Goal: Transaction & Acquisition: Download file/media

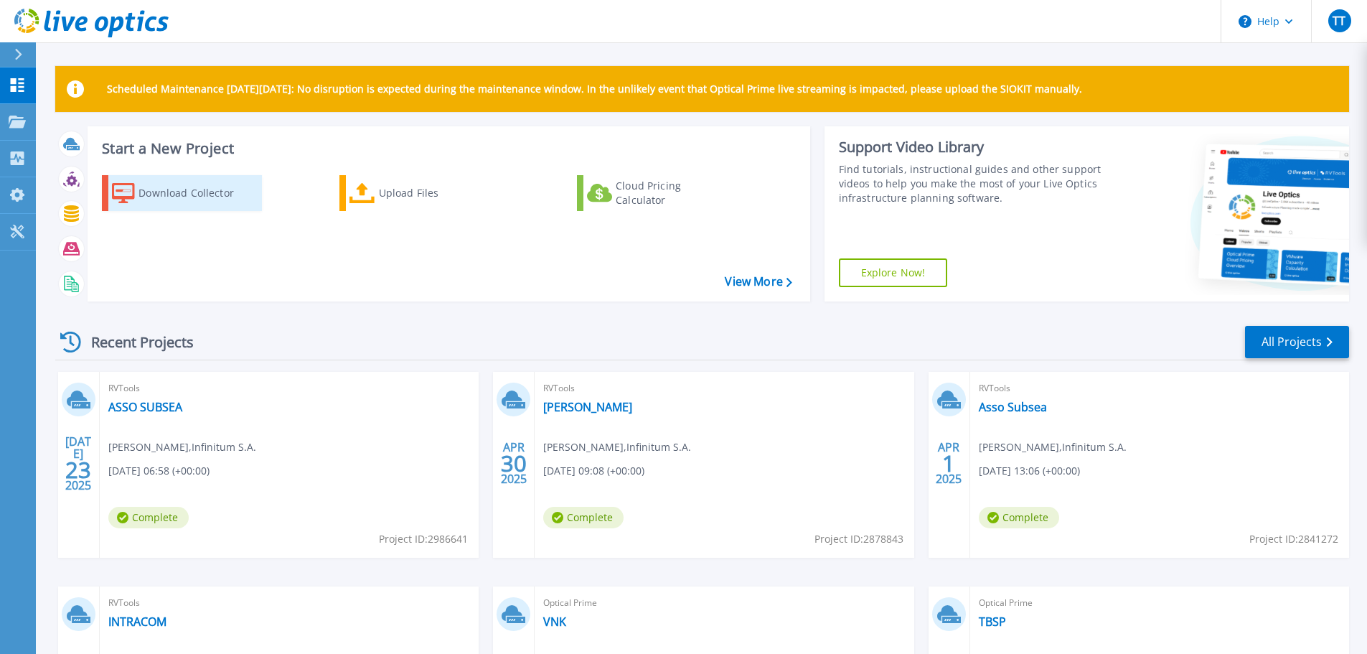
click at [222, 197] on div "Download Collector" at bounding box center [196, 193] width 115 height 29
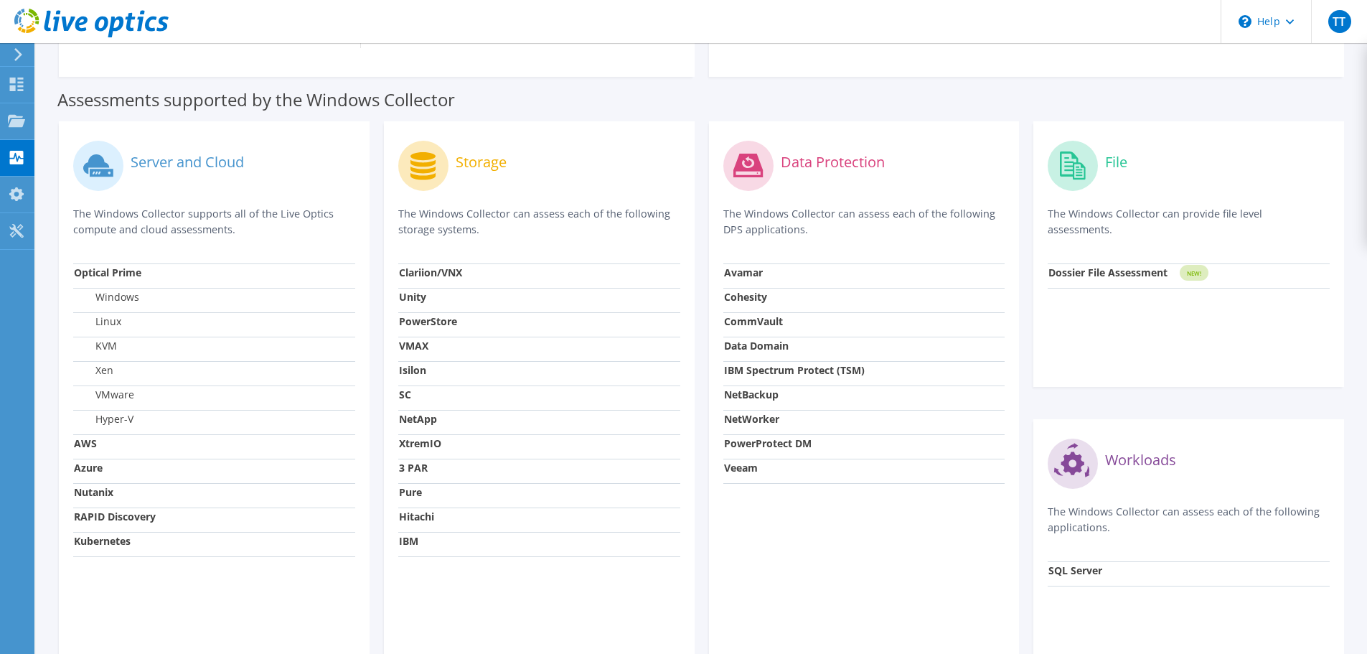
scroll to position [463, 0]
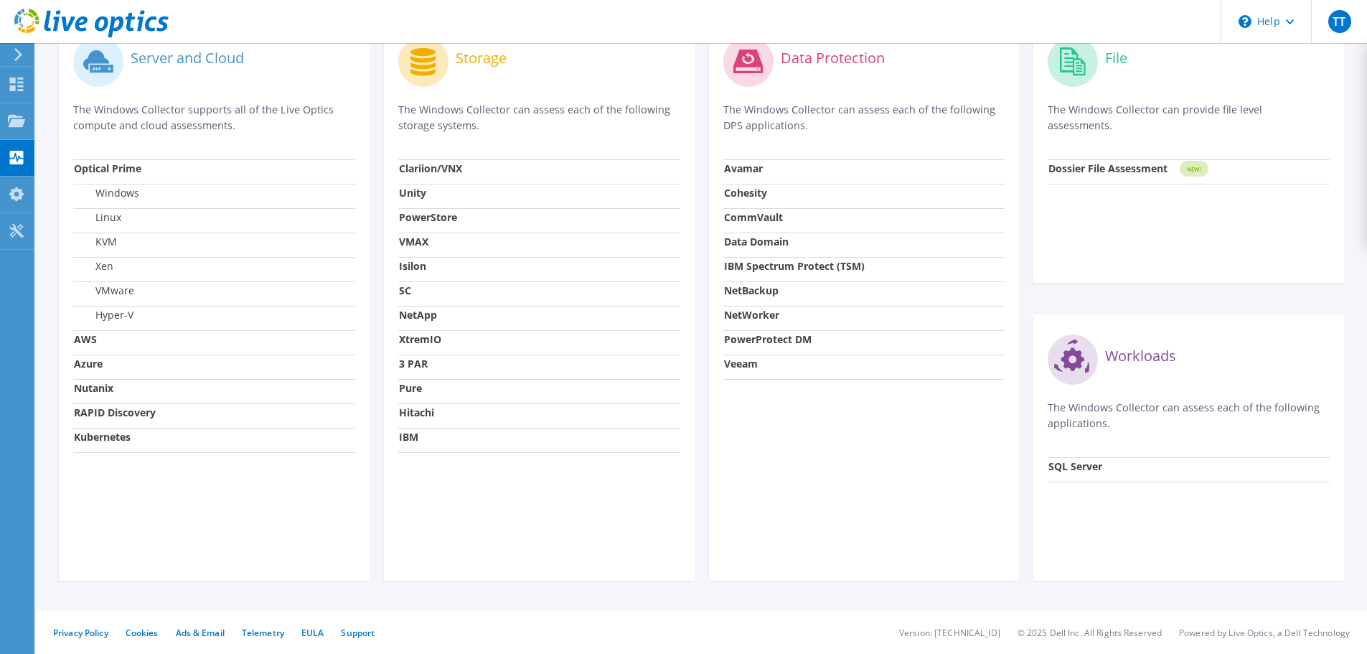
click at [226, 62] on label "Server and Cloud" at bounding box center [187, 58] width 113 height 14
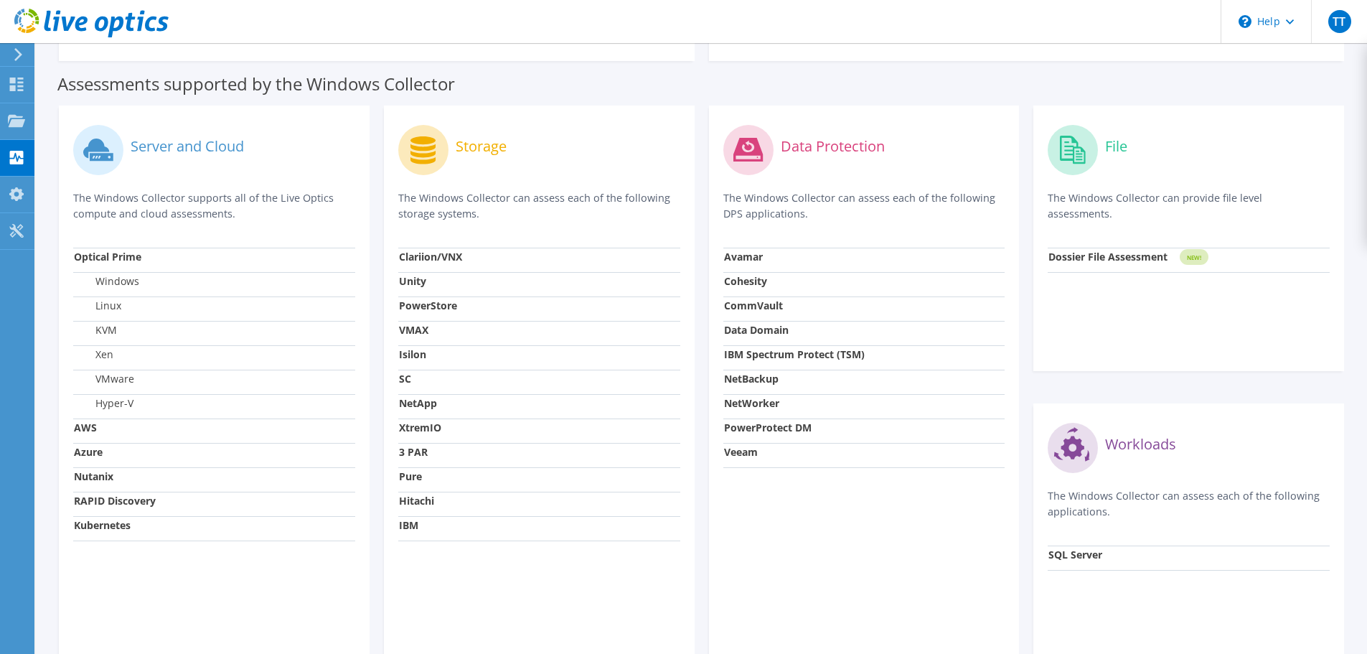
scroll to position [248, 0]
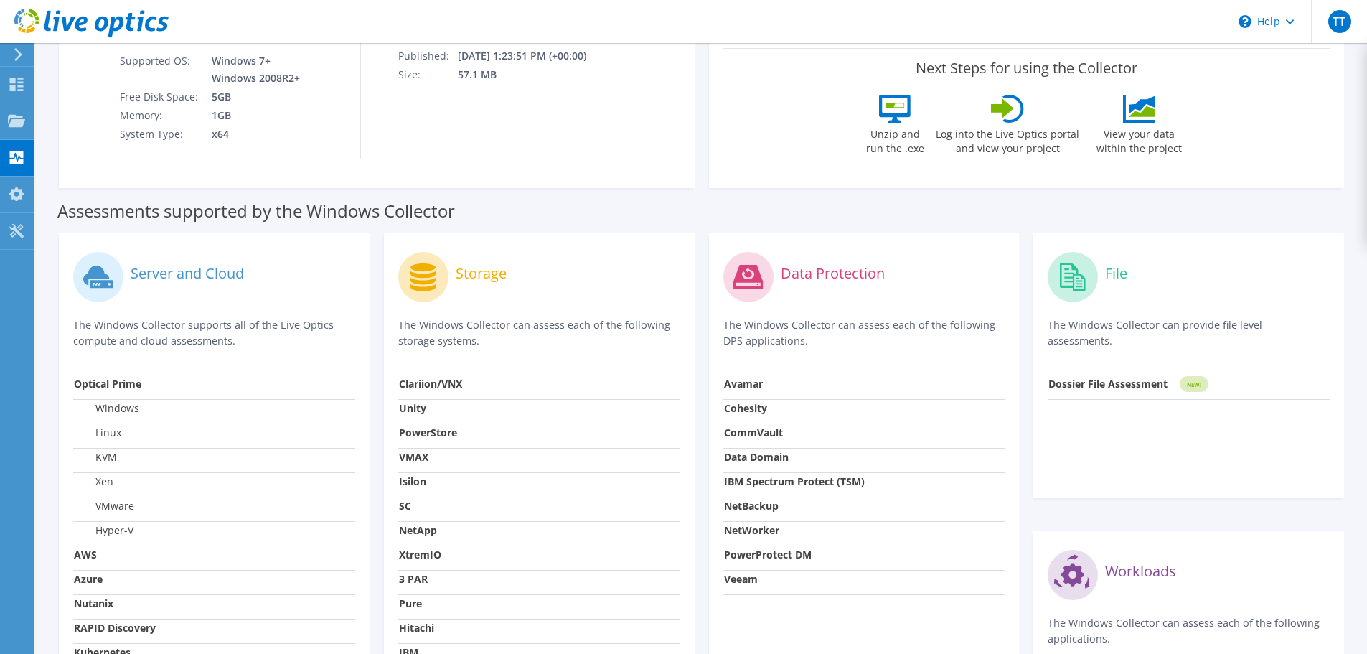
click at [223, 276] on label "Server and Cloud" at bounding box center [187, 273] width 113 height 14
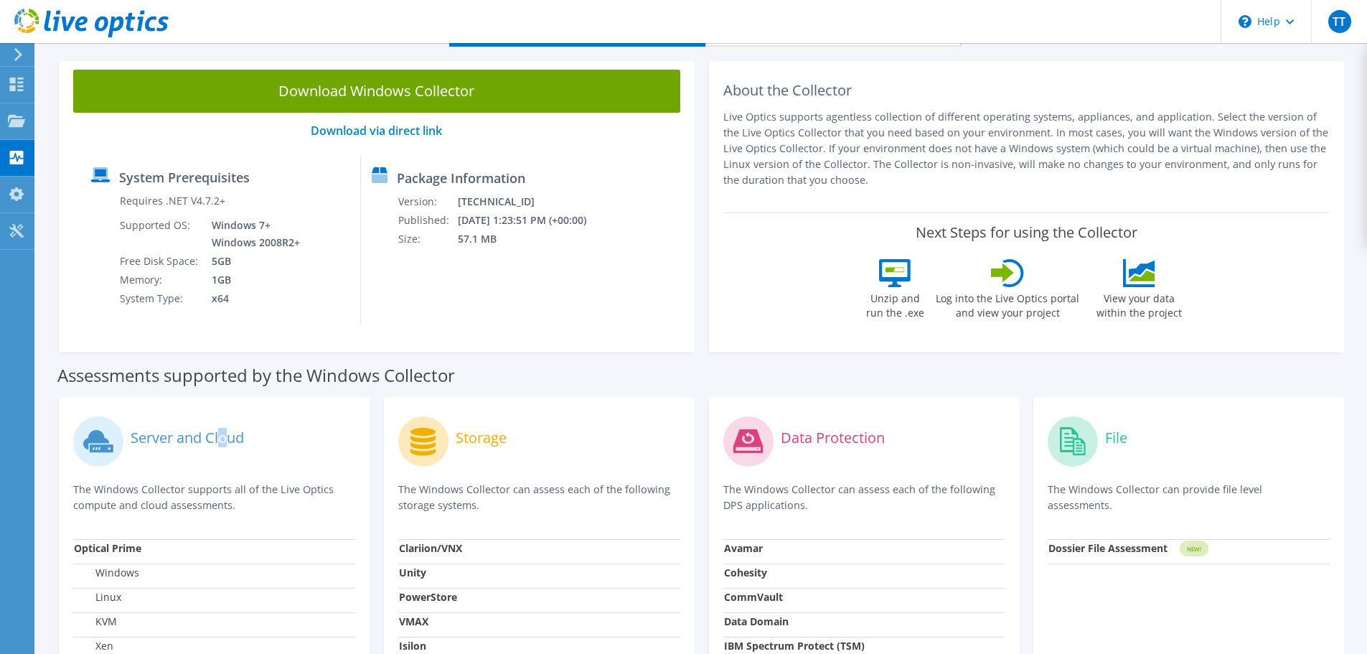
scroll to position [0, 0]
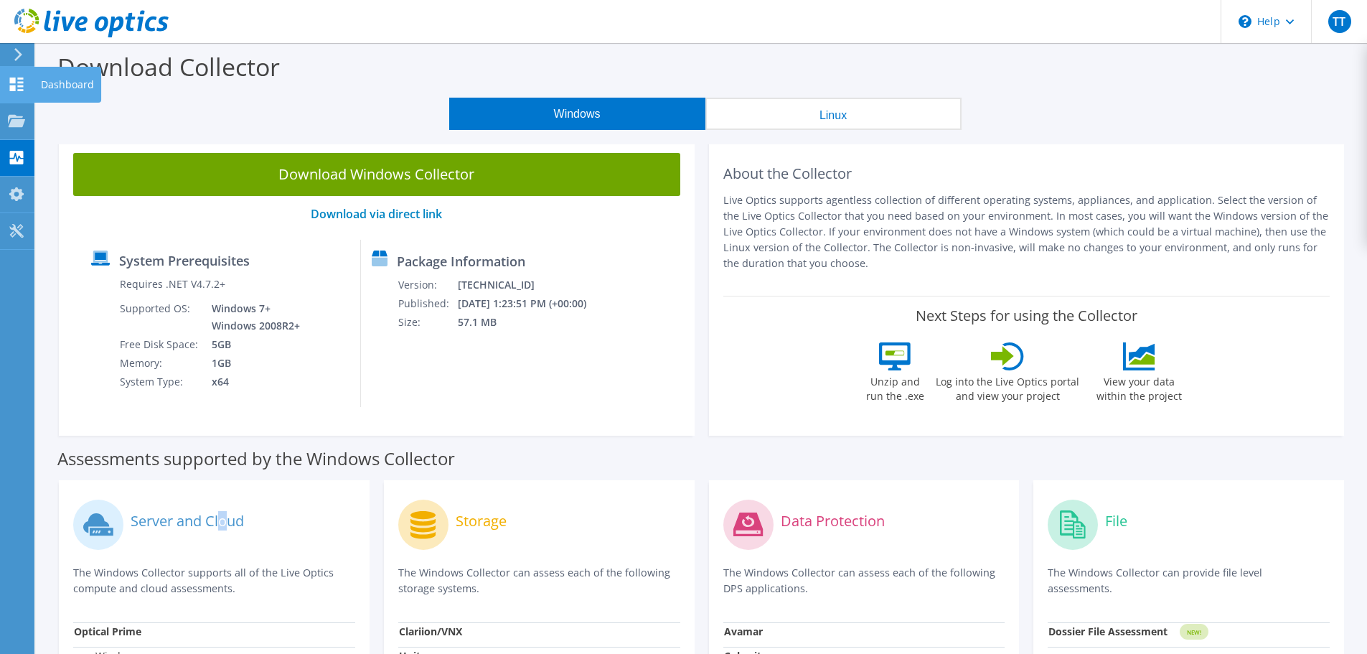
click at [15, 82] on use at bounding box center [17, 85] width 14 height 14
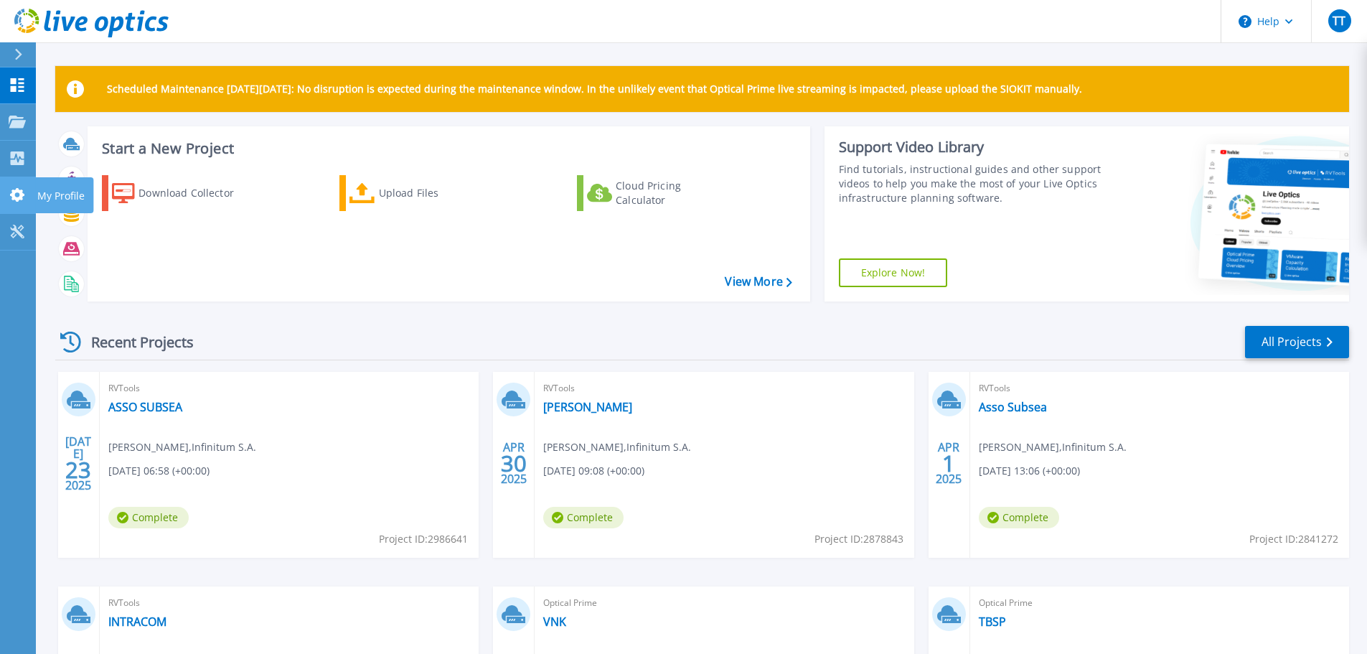
click at [21, 205] on link "My Profile My Profile" at bounding box center [18, 195] width 36 height 37
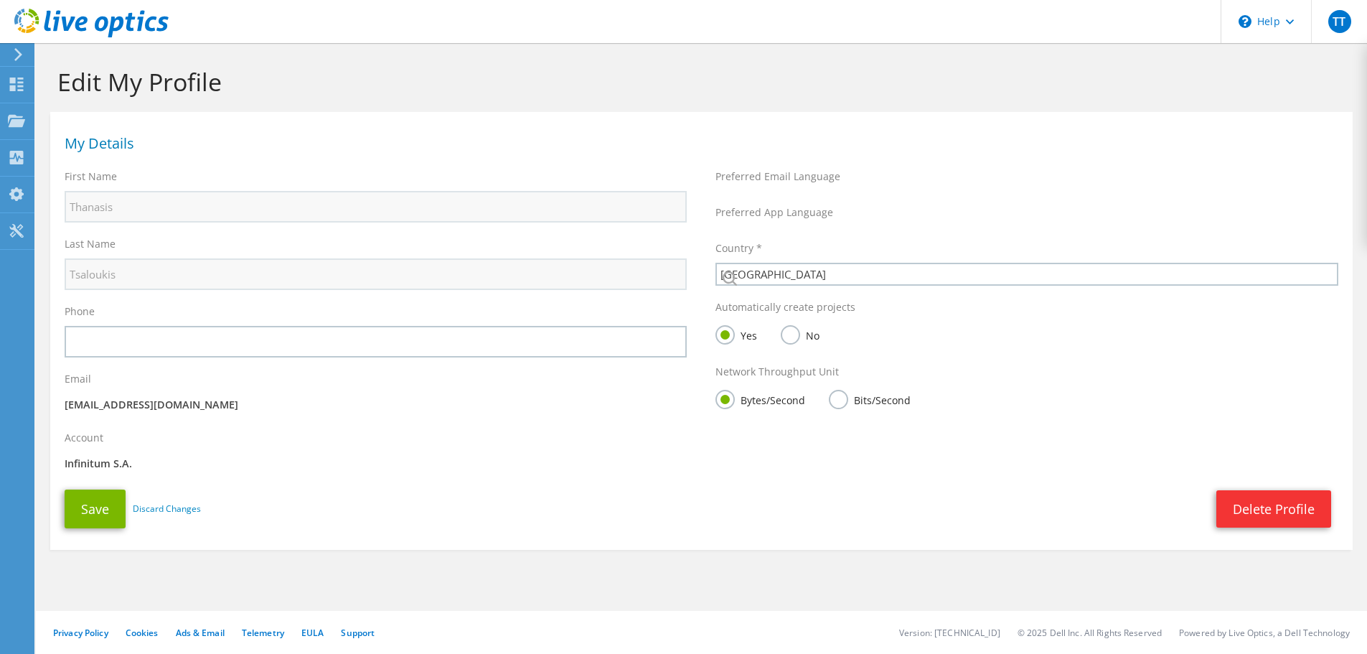
select select "87"
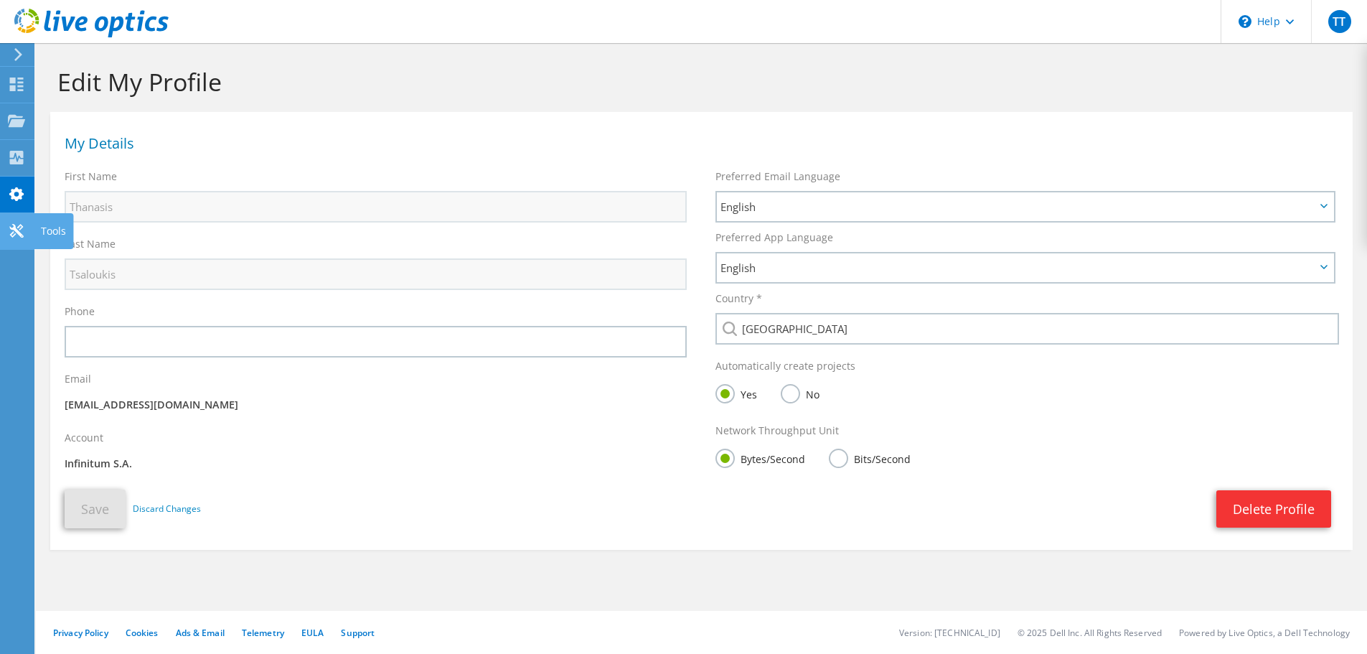
click at [15, 233] on use at bounding box center [16, 231] width 14 height 14
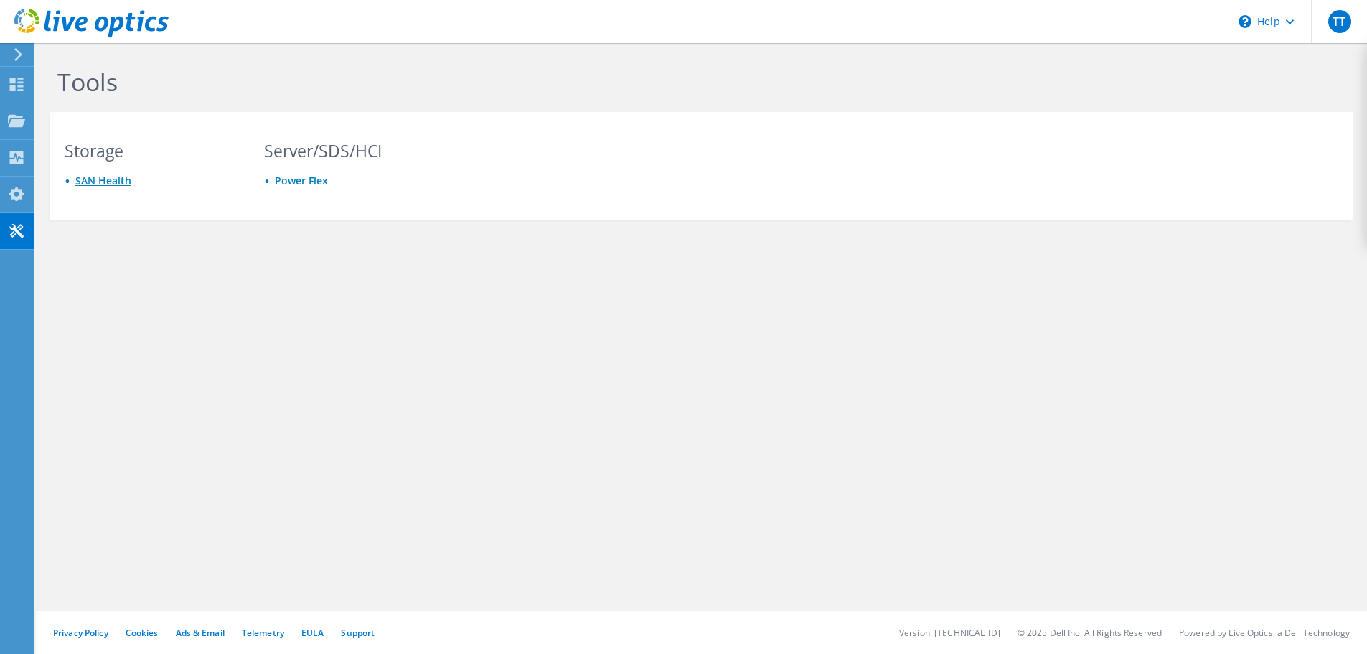
click at [120, 179] on link "SAN Health" at bounding box center [103, 181] width 56 height 14
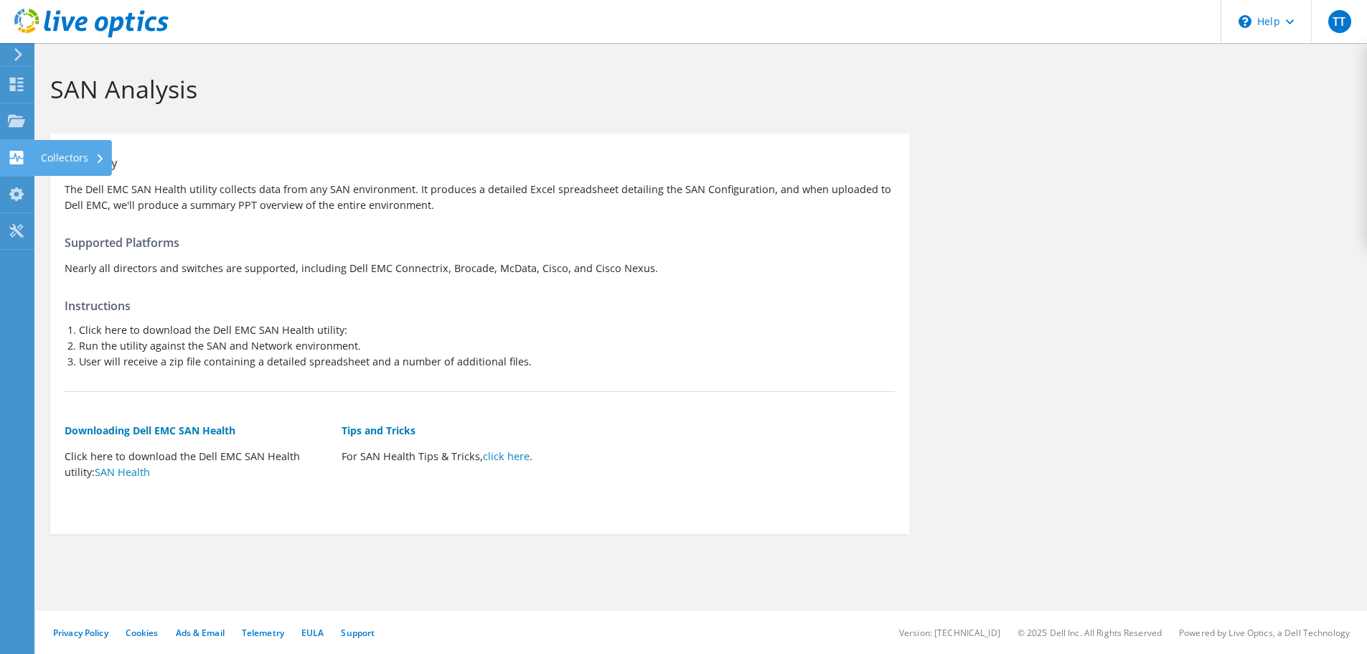
click at [22, 160] on use at bounding box center [17, 158] width 14 height 14
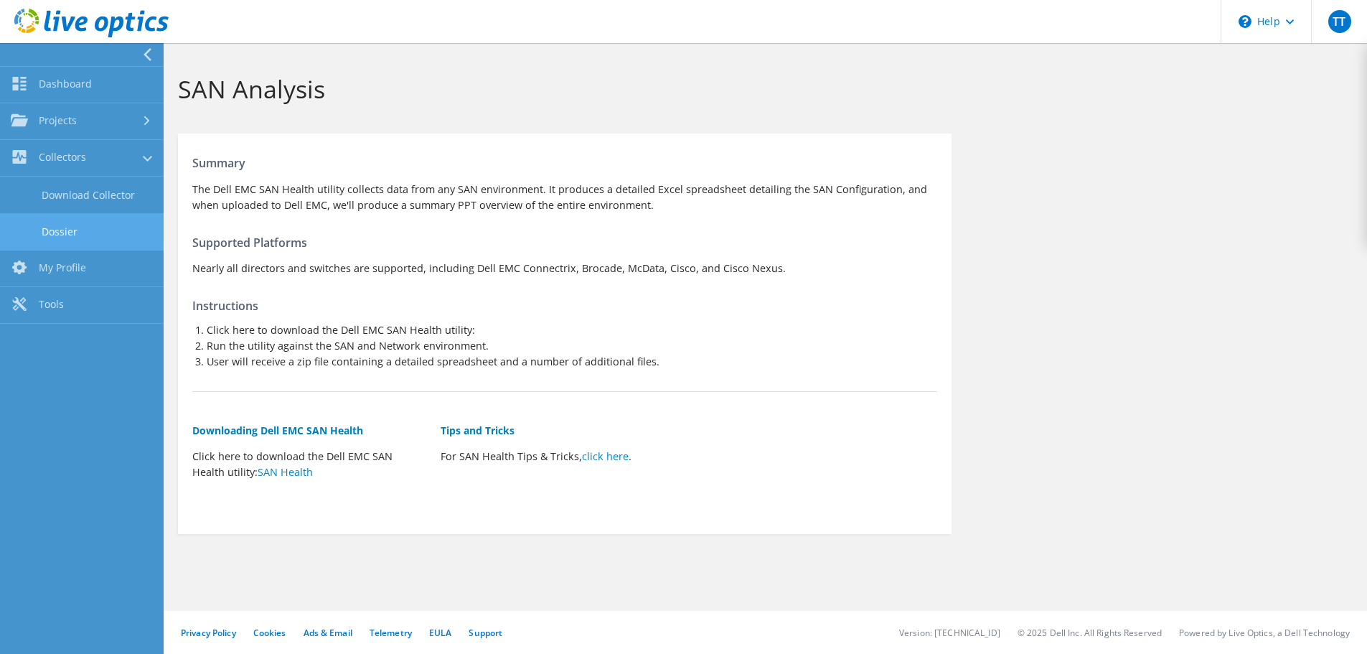
click at [84, 215] on link "Dossier" at bounding box center [82, 231] width 164 height 37
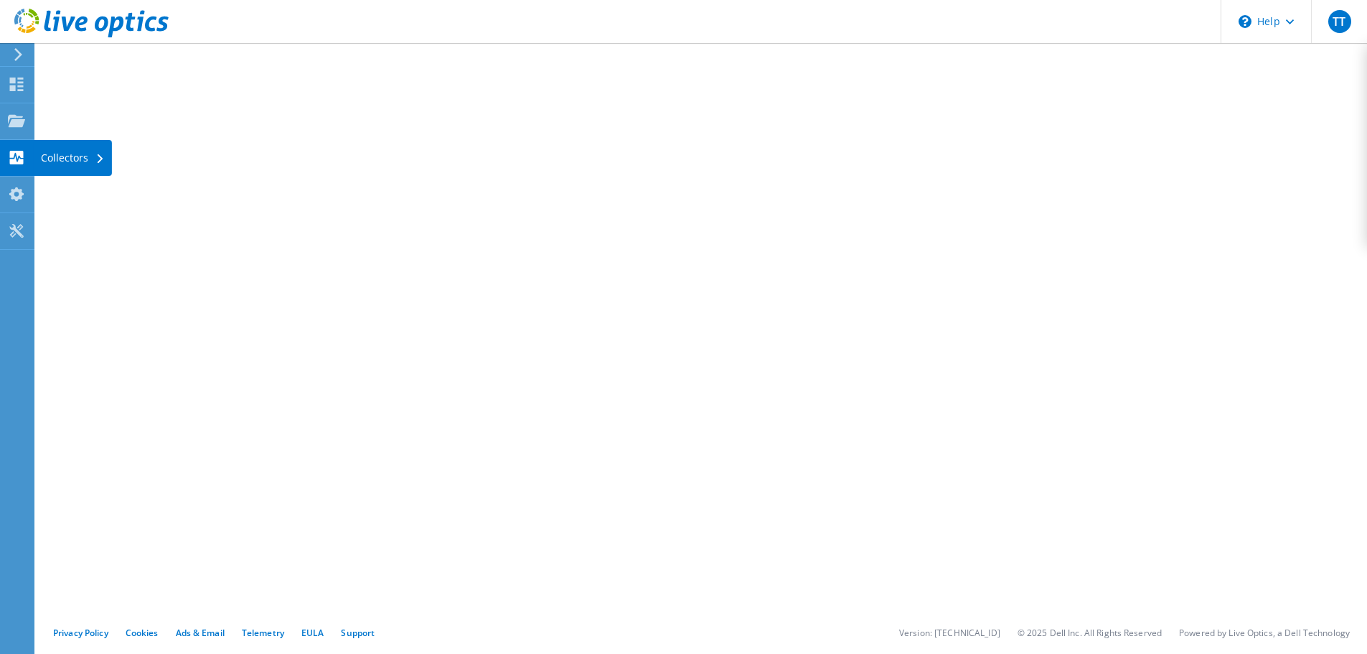
click at [20, 158] on icon at bounding box center [16, 158] width 17 height 14
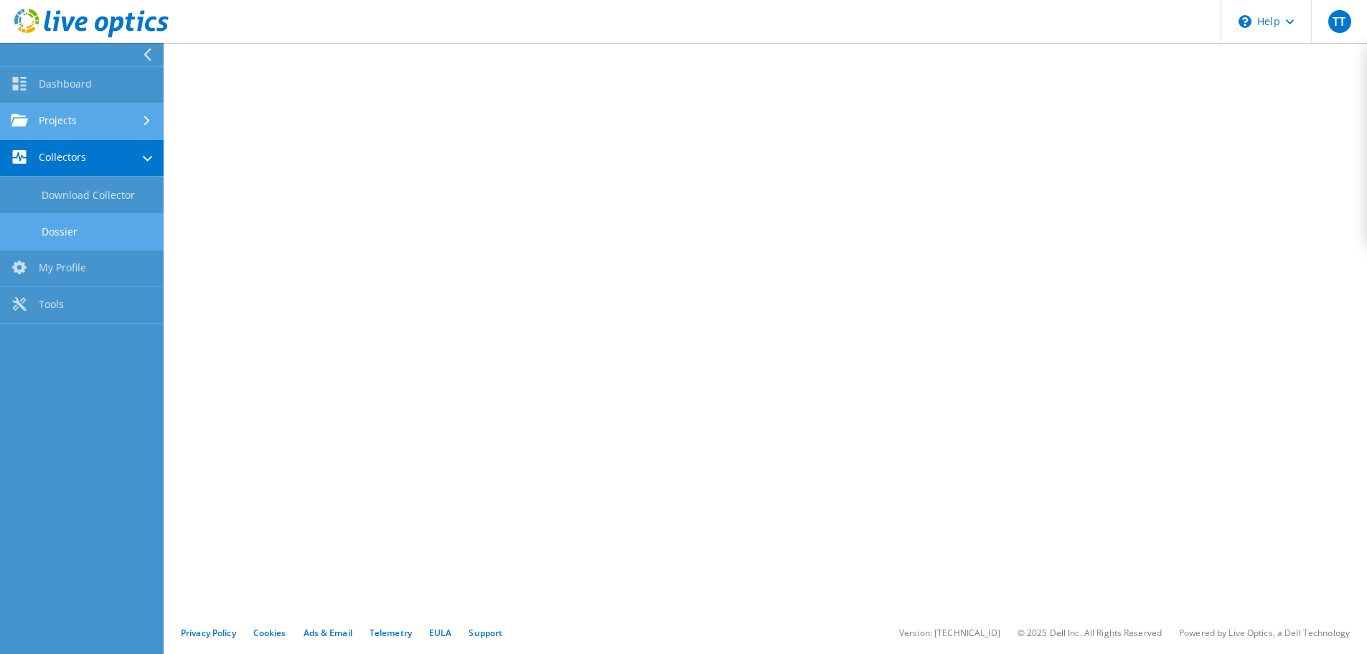
click at [50, 130] on link "Projects" at bounding box center [82, 121] width 164 height 37
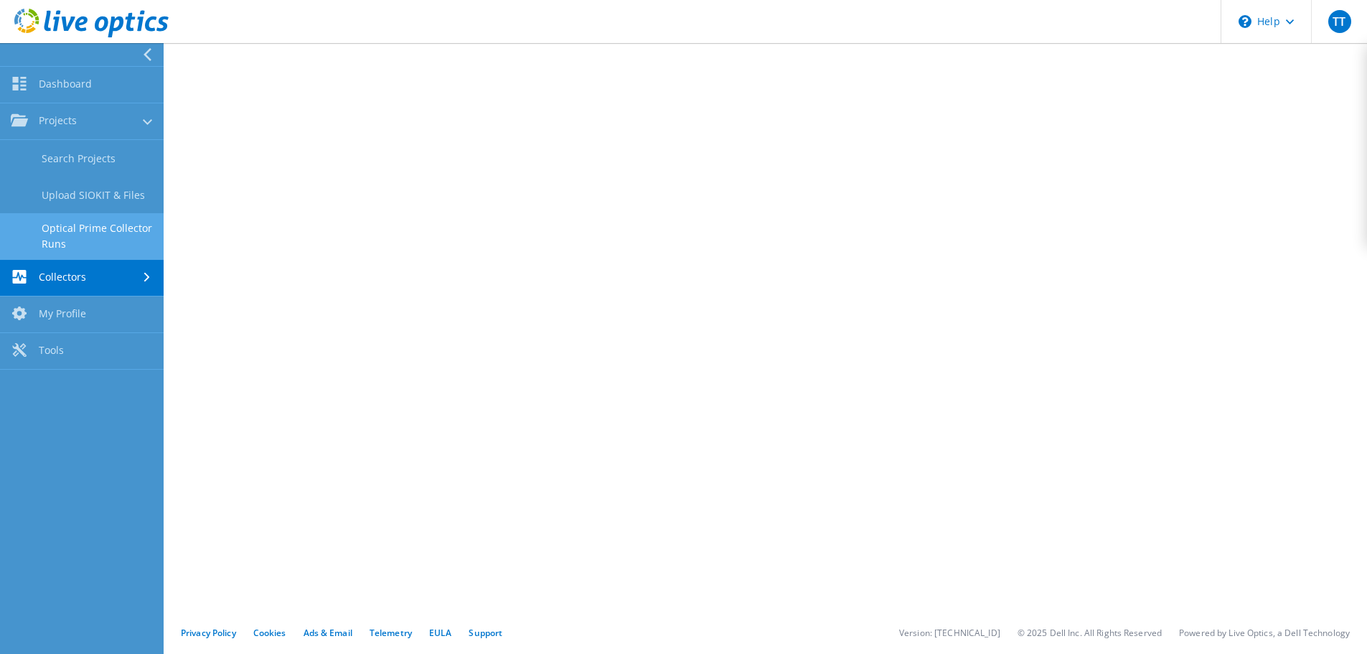
click at [66, 228] on link "Optical Prime Collector Runs" at bounding box center [82, 236] width 164 height 46
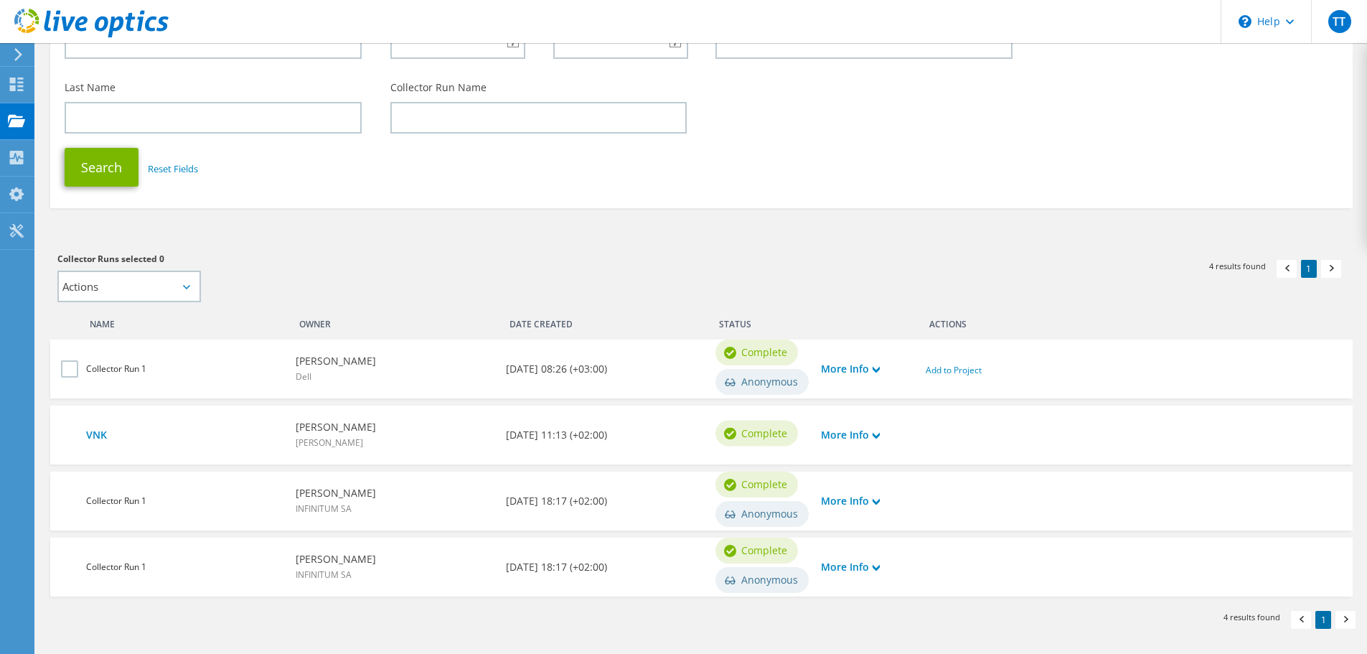
scroll to position [212, 0]
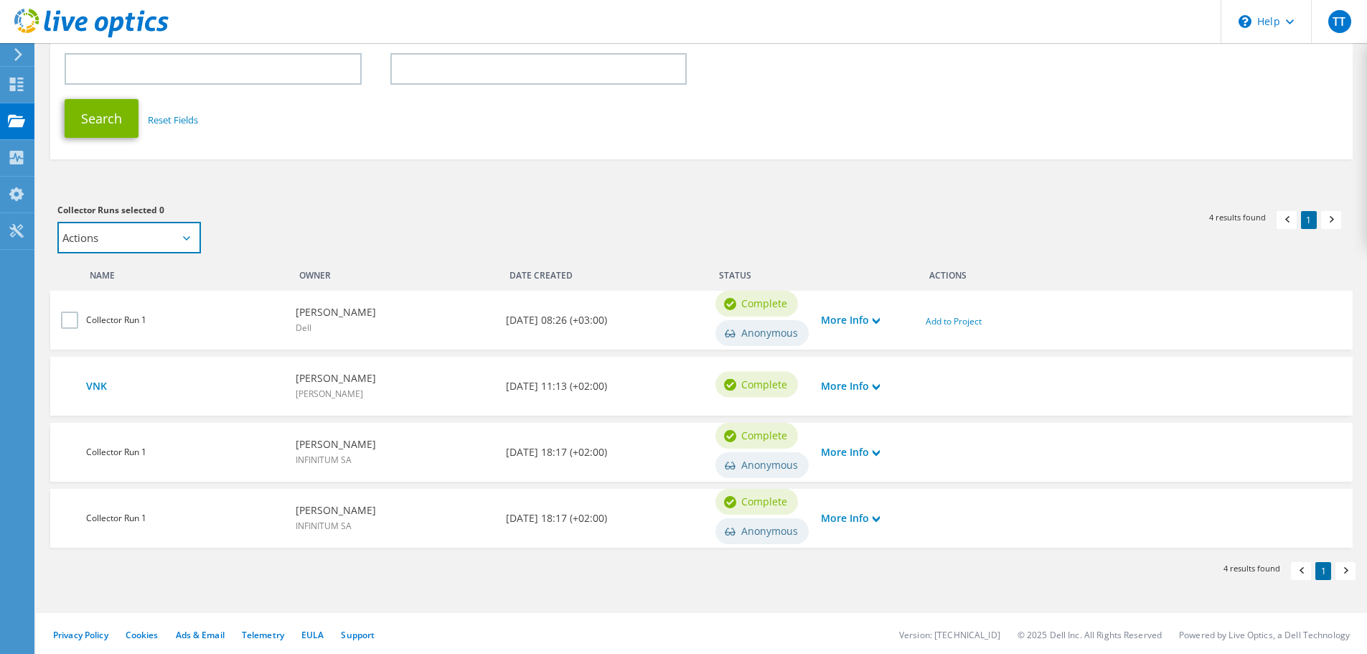
click at [176, 239] on select "Actions Add to new project Add to existing project" at bounding box center [129, 238] width 144 height 32
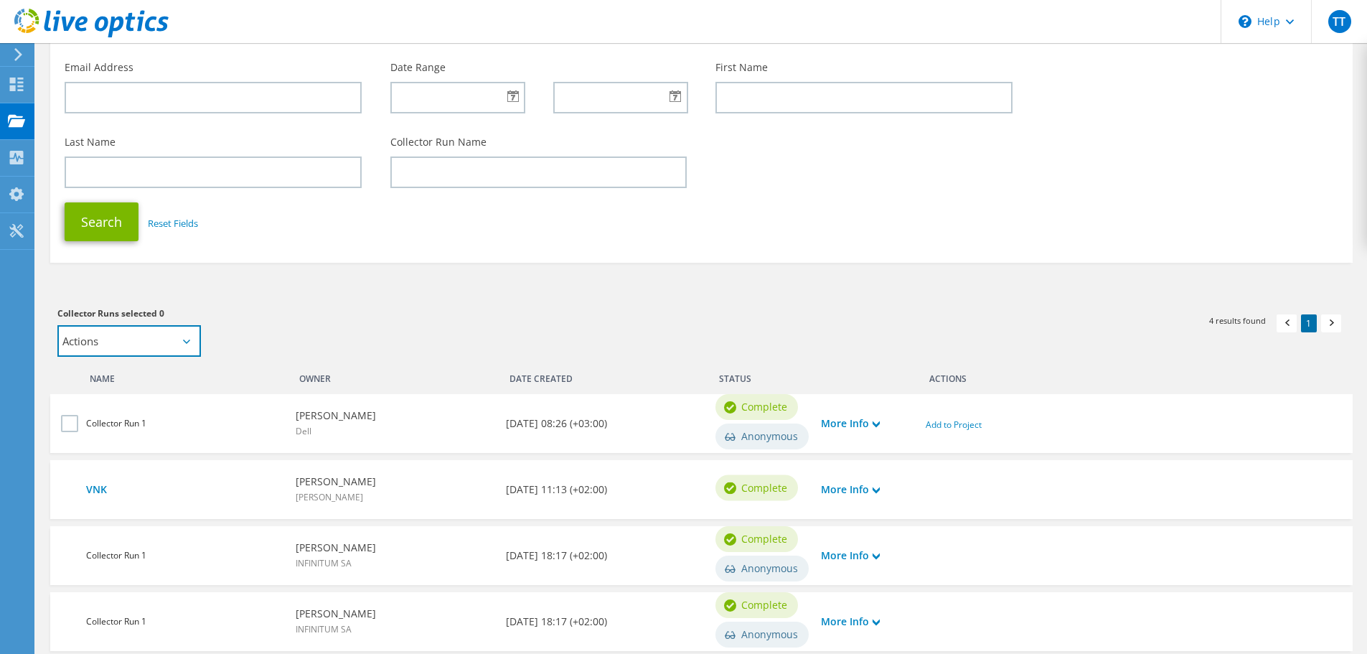
scroll to position [0, 0]
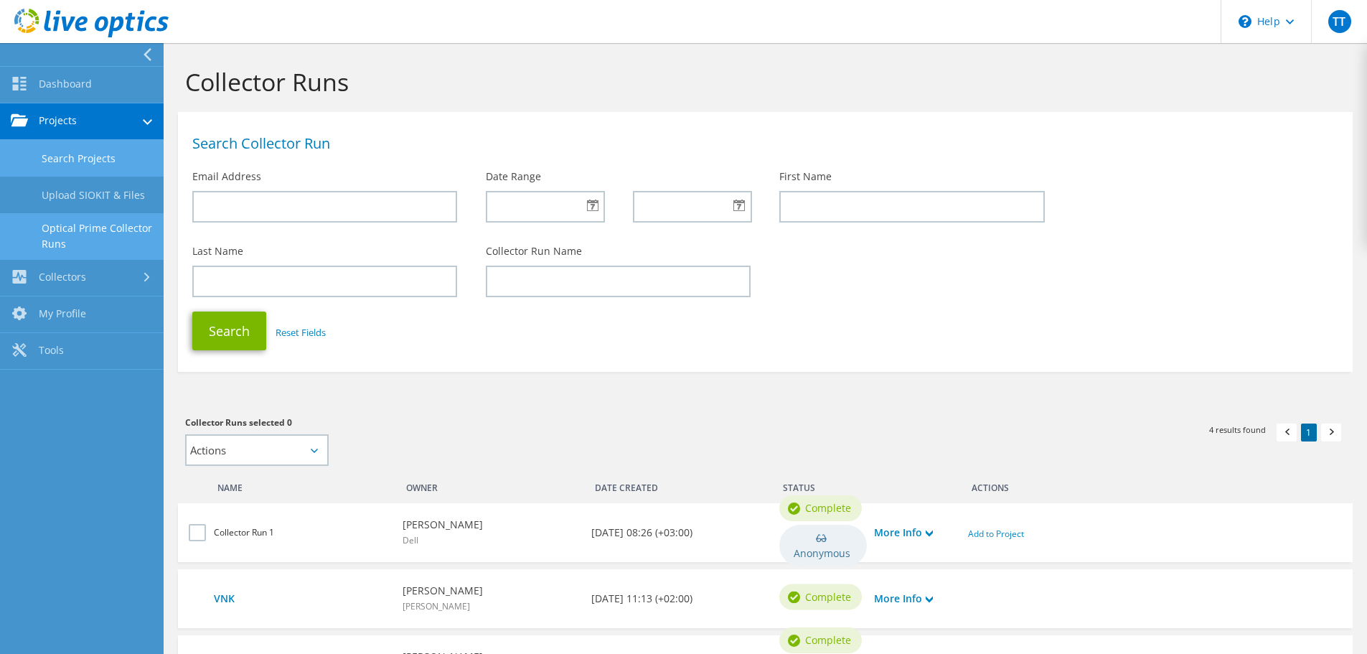
click at [98, 155] on link "Search Projects" at bounding box center [82, 158] width 164 height 37
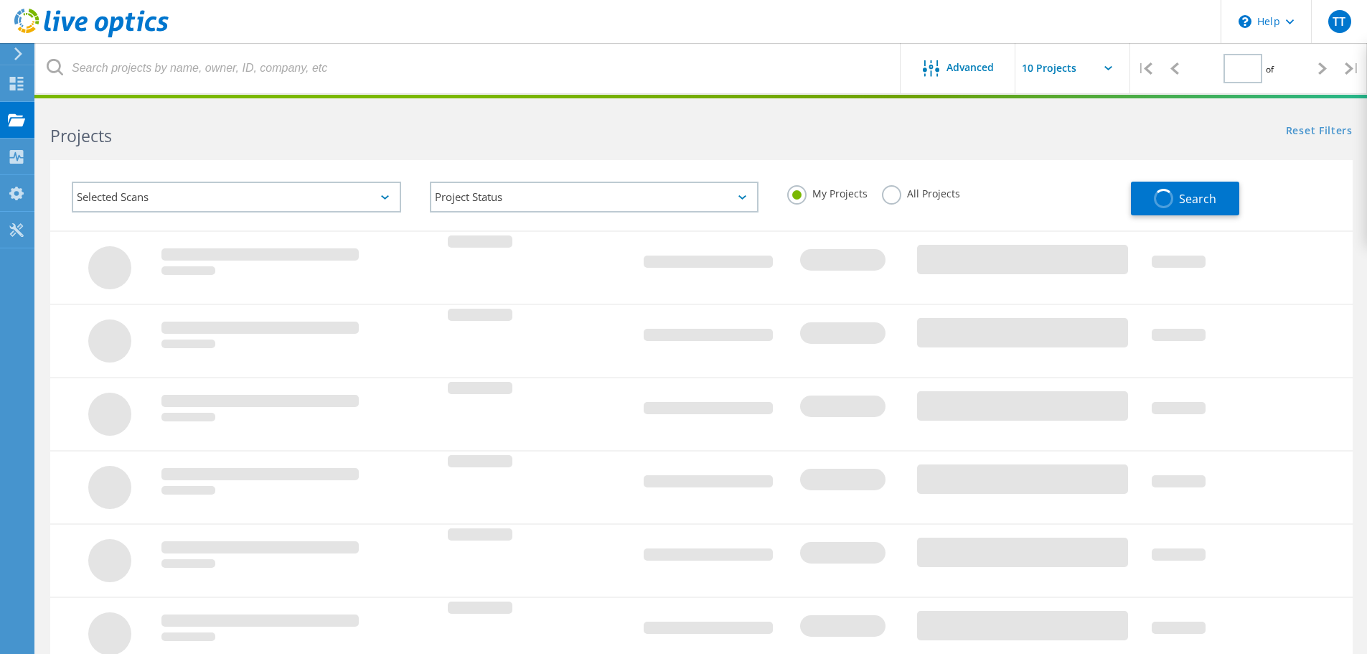
type input "1"
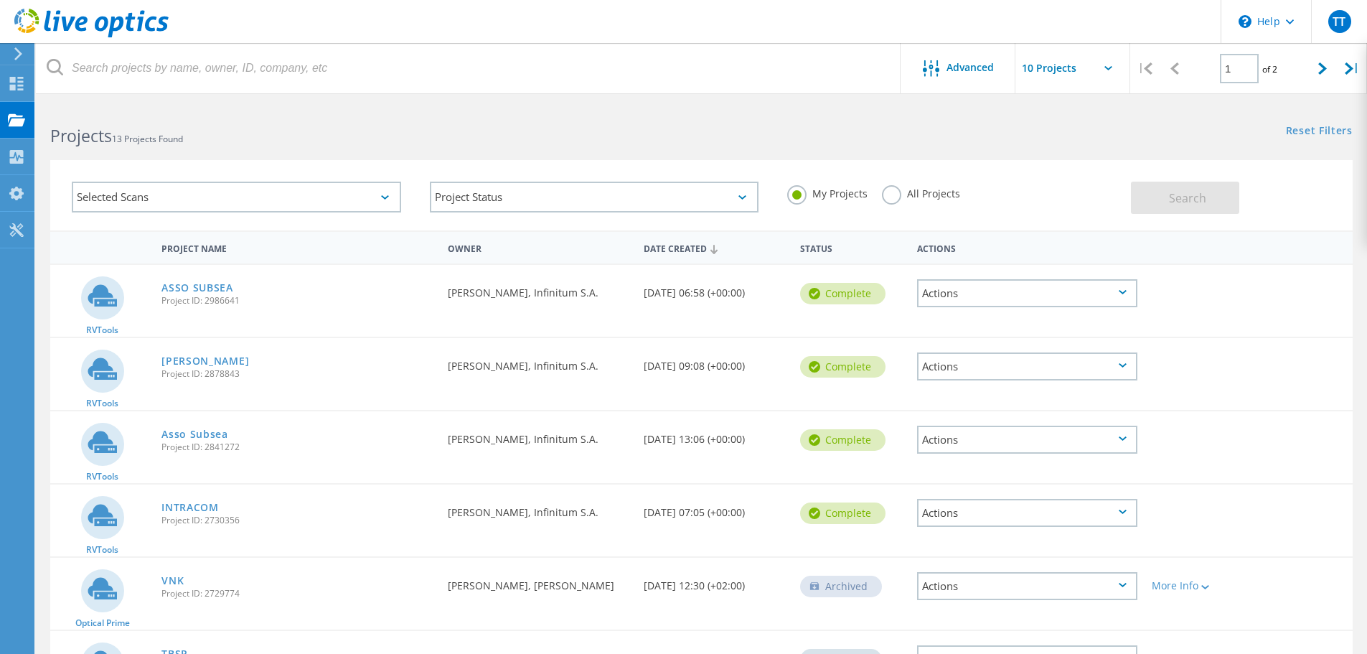
click at [962, 302] on div "Actions" at bounding box center [1027, 293] width 220 height 28
click at [962, 313] on div "Delete" at bounding box center [1028, 315] width 218 height 22
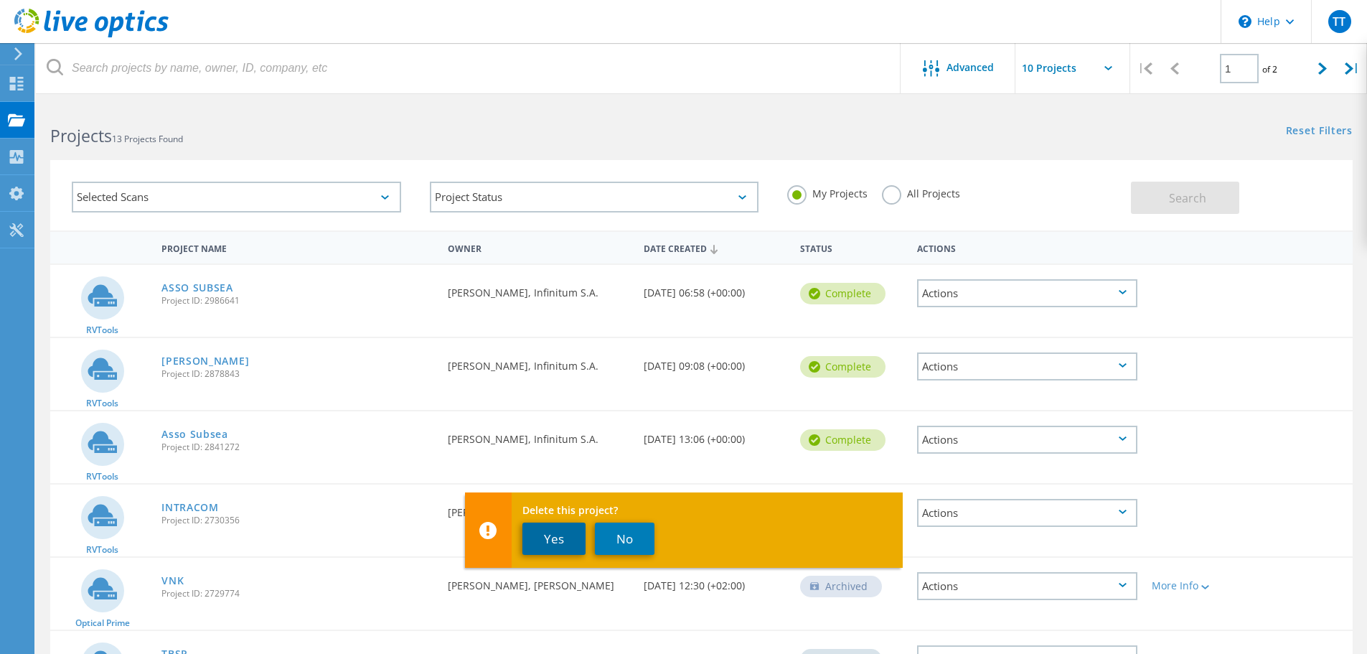
click at [563, 538] on button "Yes" at bounding box center [554, 539] width 63 height 32
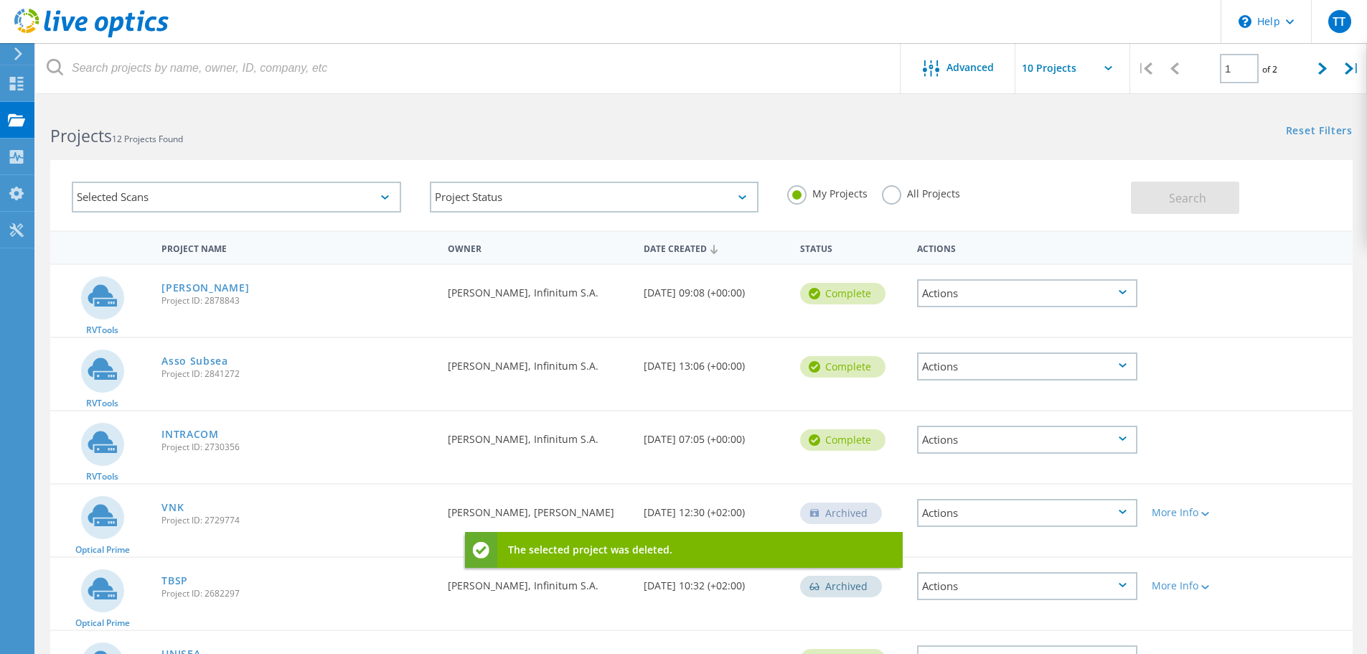
click at [942, 290] on div "Actions" at bounding box center [1027, 293] width 220 height 28
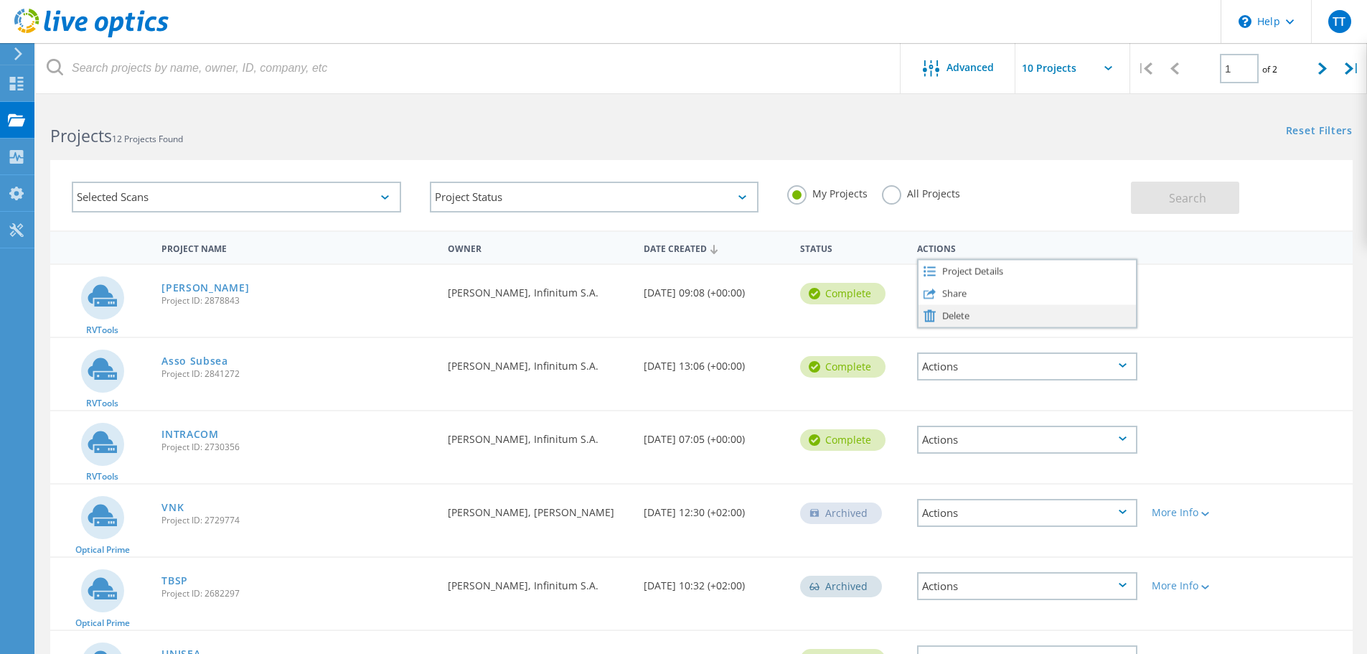
click at [945, 319] on div "Delete" at bounding box center [1028, 315] width 218 height 22
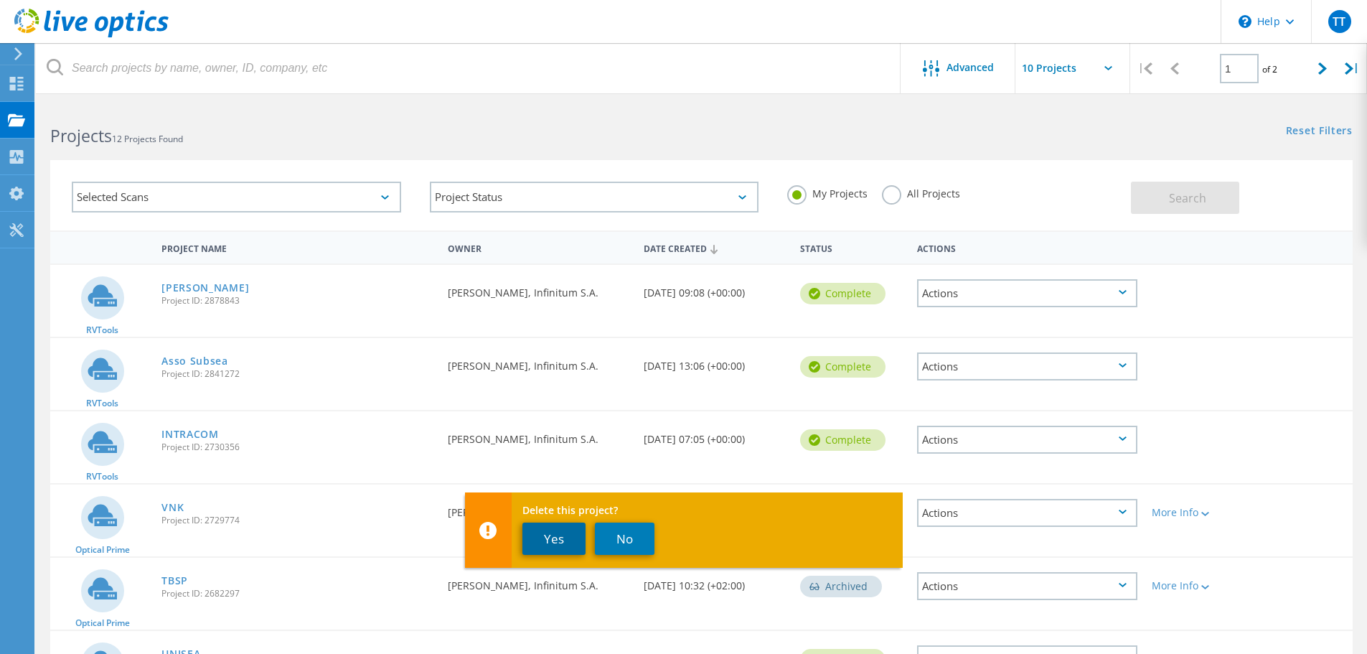
click at [561, 541] on button "Yes" at bounding box center [554, 539] width 63 height 32
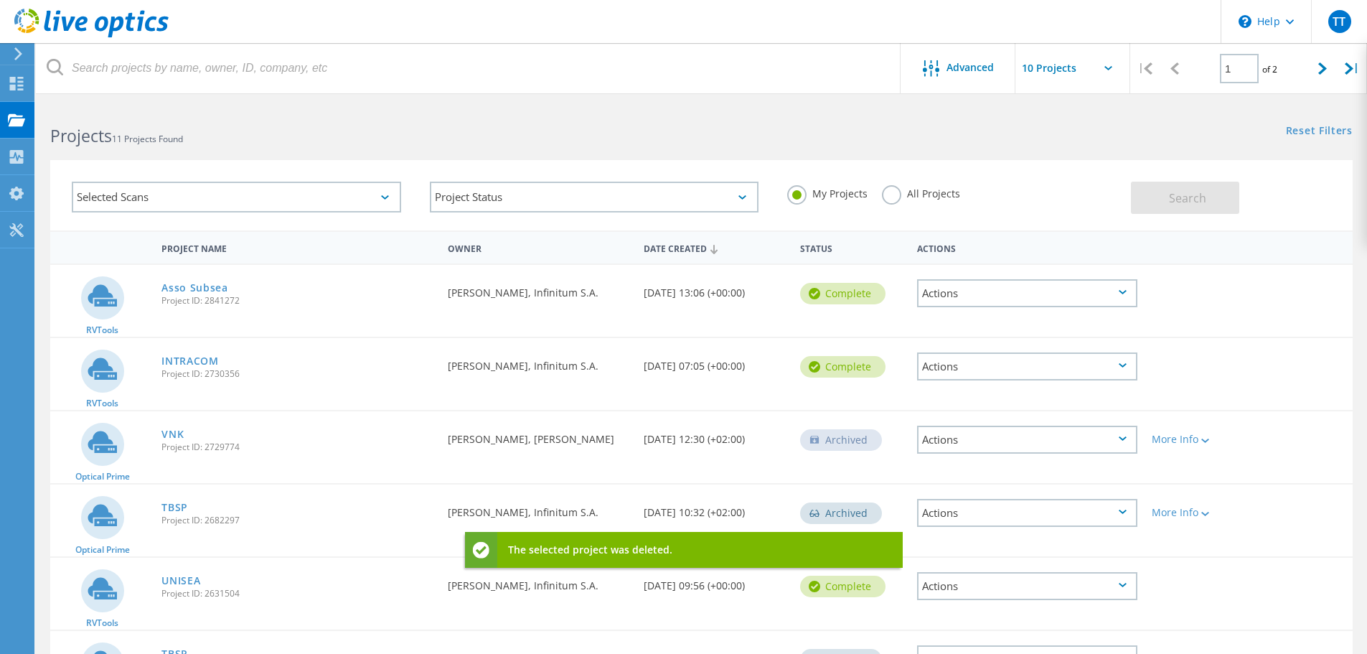
click at [972, 293] on div "Actions" at bounding box center [1027, 293] width 220 height 28
click at [955, 315] on div "Delete" at bounding box center [1028, 315] width 218 height 22
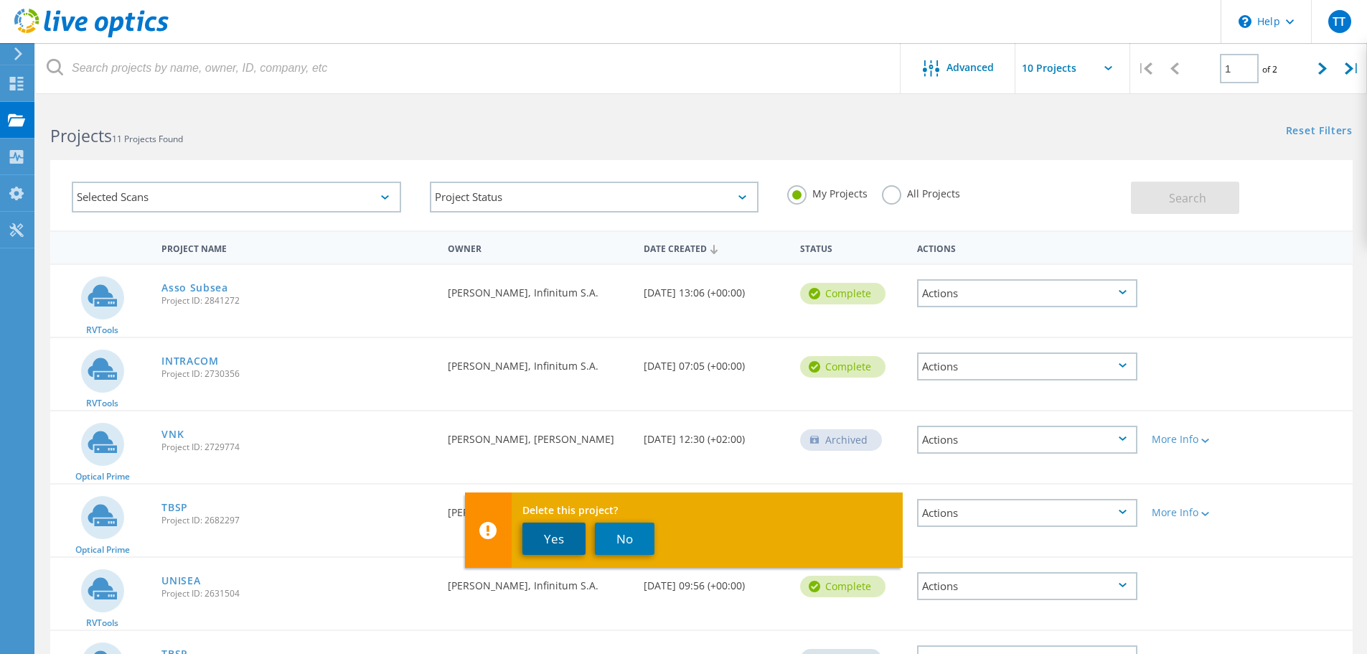
click at [562, 533] on button "Yes" at bounding box center [554, 539] width 63 height 32
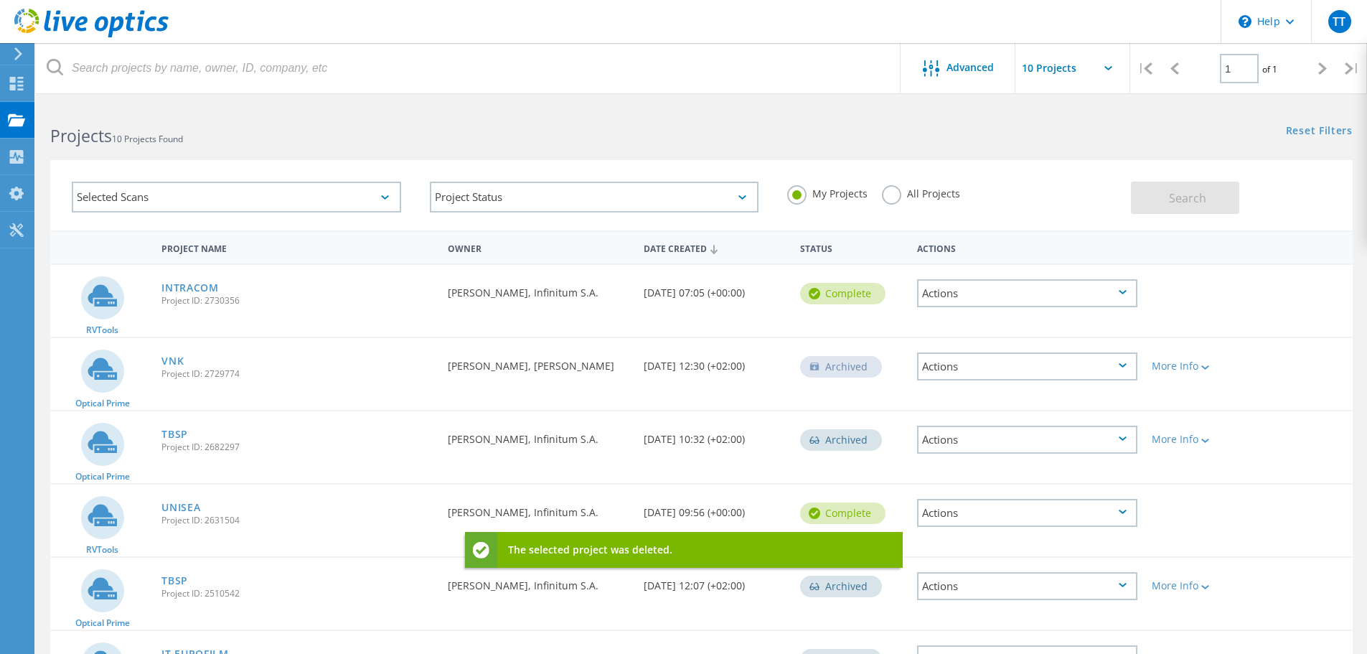
click at [939, 291] on div "Actions" at bounding box center [1027, 293] width 220 height 28
click at [945, 310] on div "Delete" at bounding box center [1028, 315] width 218 height 22
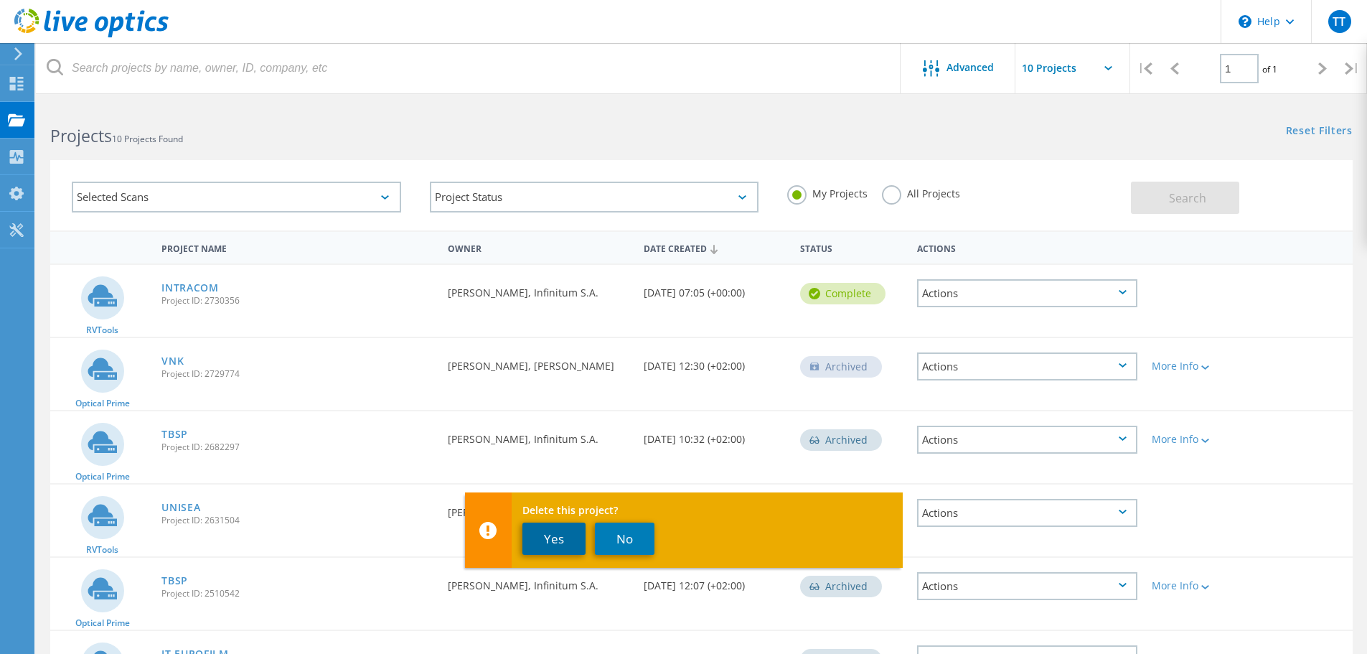
click at [567, 526] on button "Yes" at bounding box center [554, 539] width 63 height 32
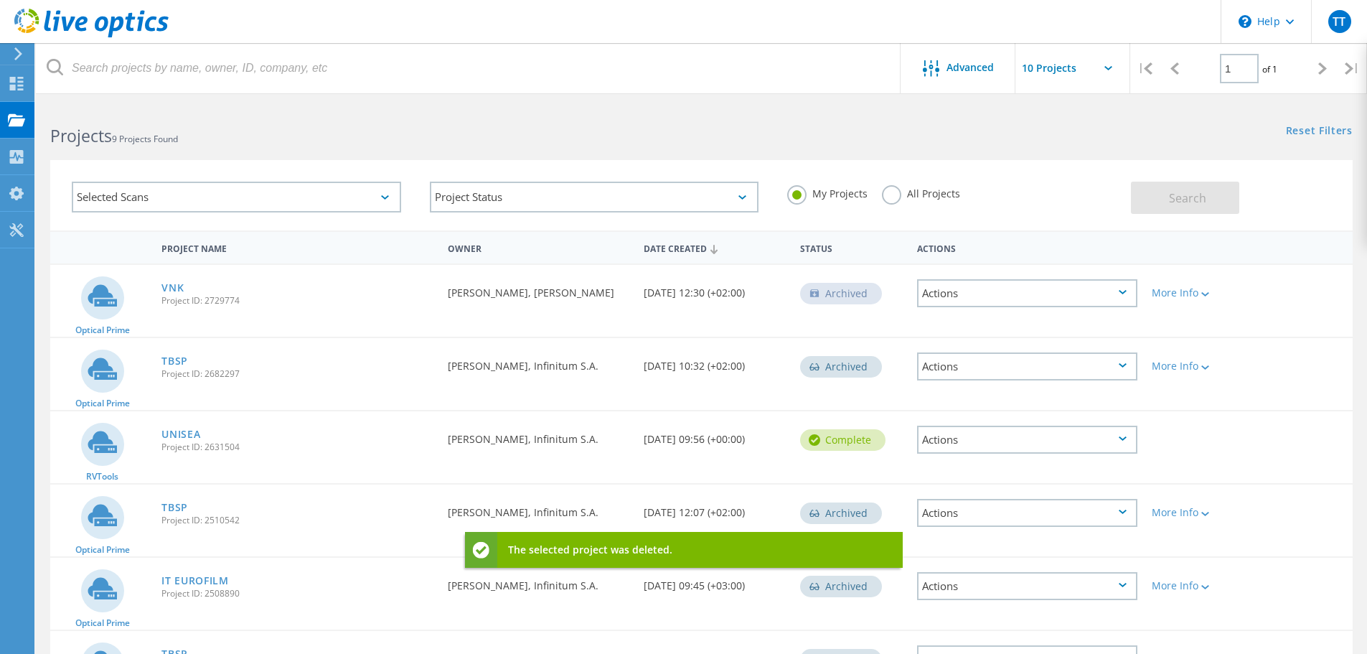
click at [960, 294] on div "Actions" at bounding box center [1027, 293] width 220 height 28
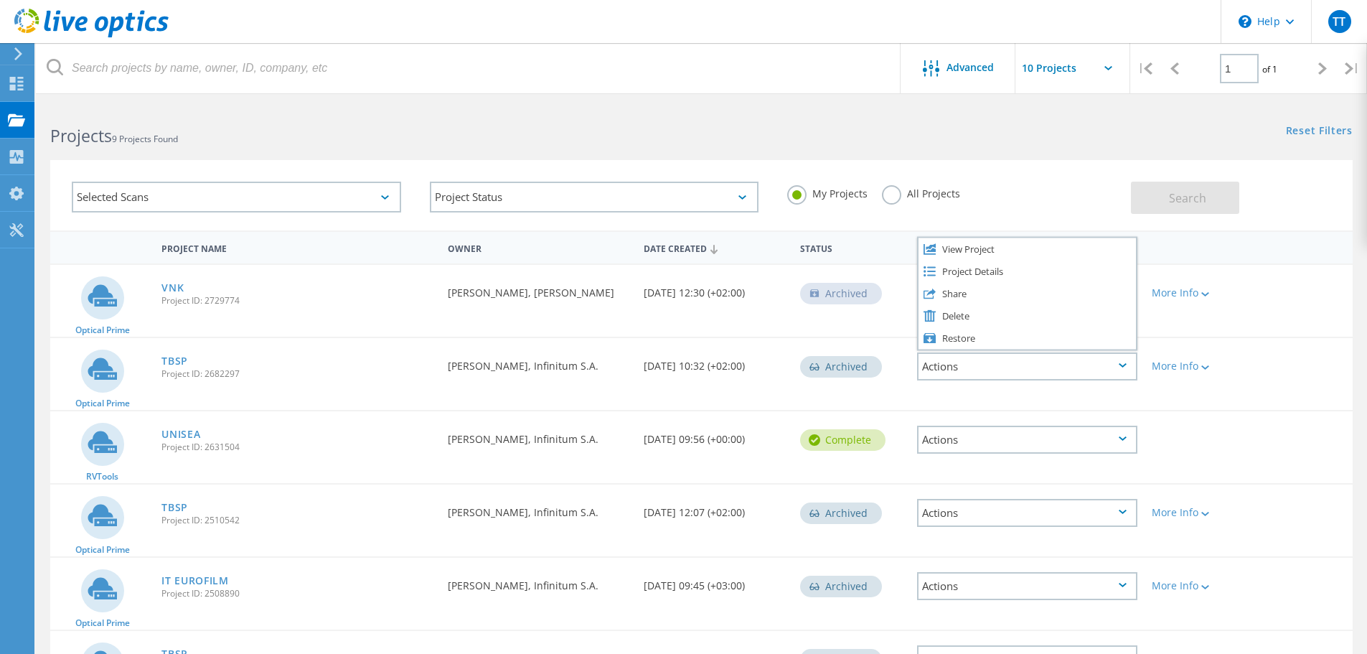
click at [948, 440] on div "Actions" at bounding box center [1027, 440] width 220 height 28
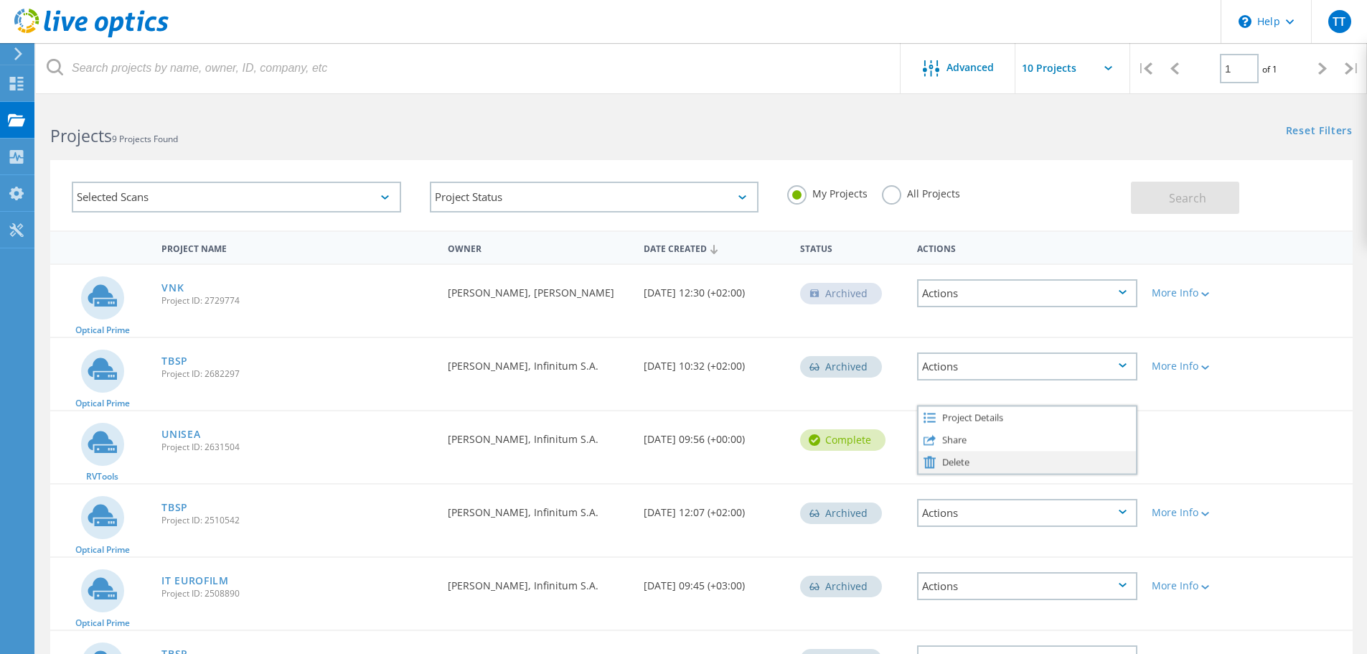
click at [947, 464] on div "Delete" at bounding box center [1028, 462] width 218 height 22
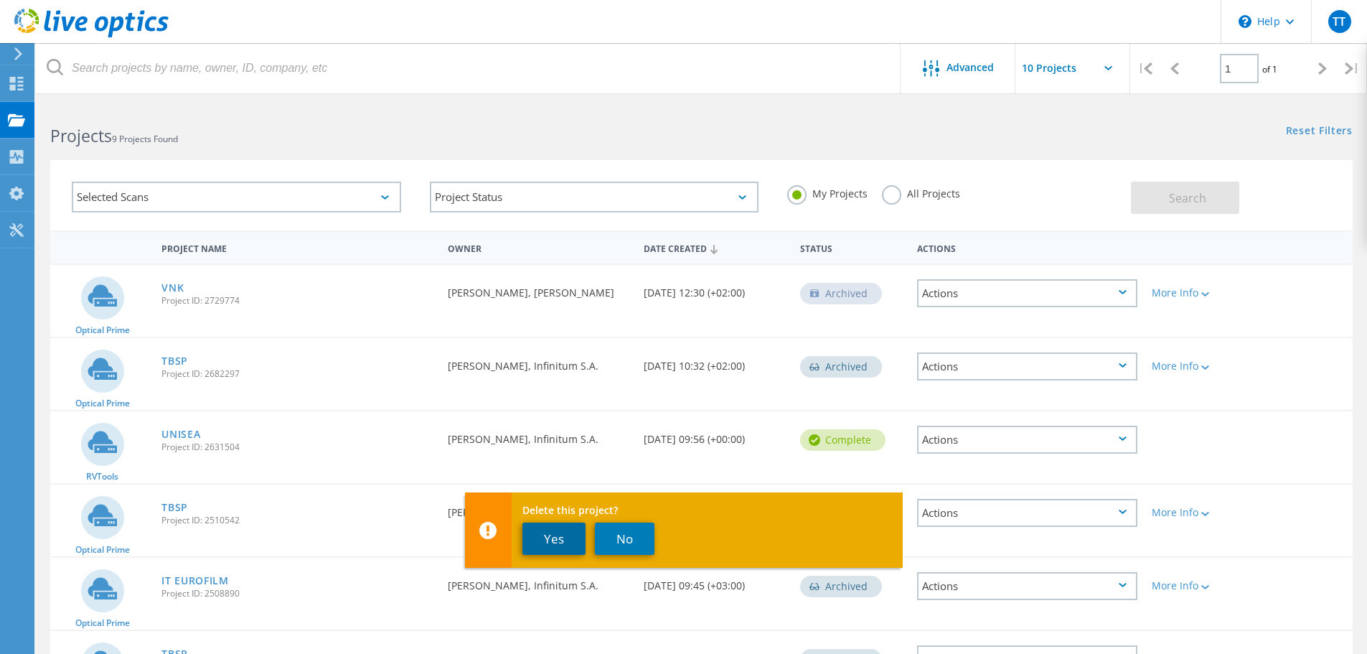
click at [545, 538] on button "Yes" at bounding box center [554, 539] width 63 height 32
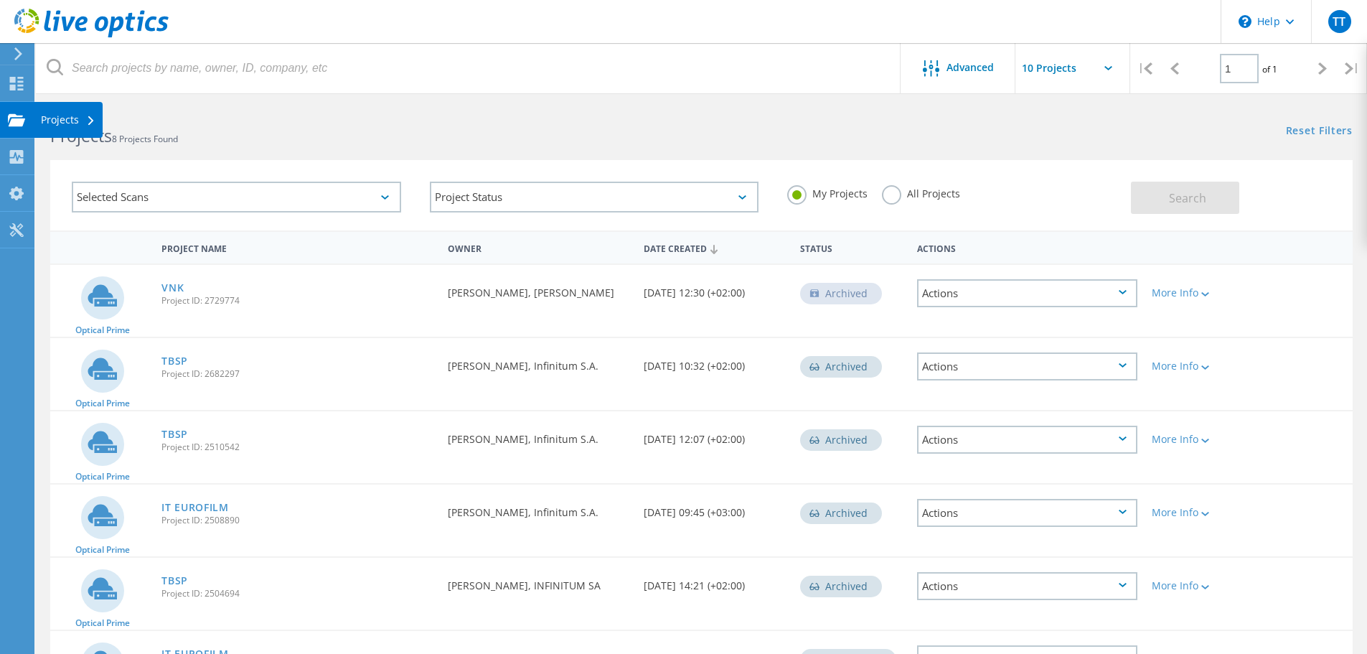
click at [19, 125] on use at bounding box center [16, 119] width 17 height 12
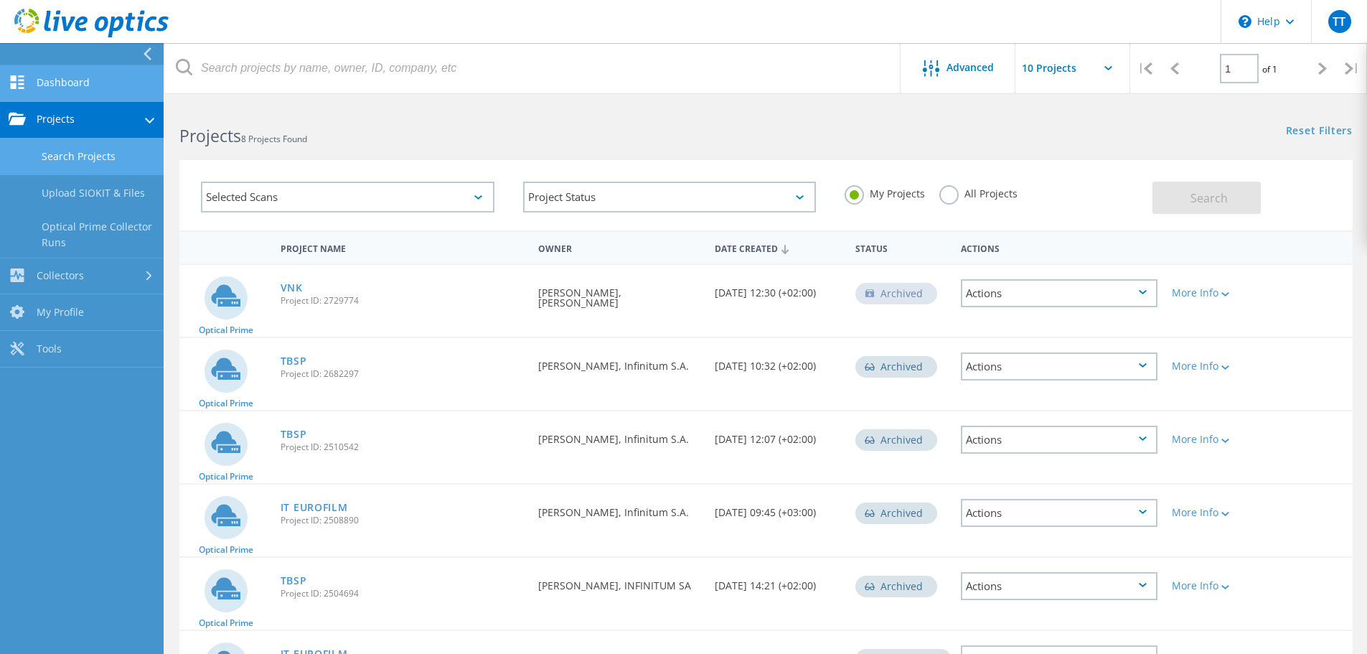
click at [78, 83] on link "Dashboard" at bounding box center [82, 83] width 164 height 37
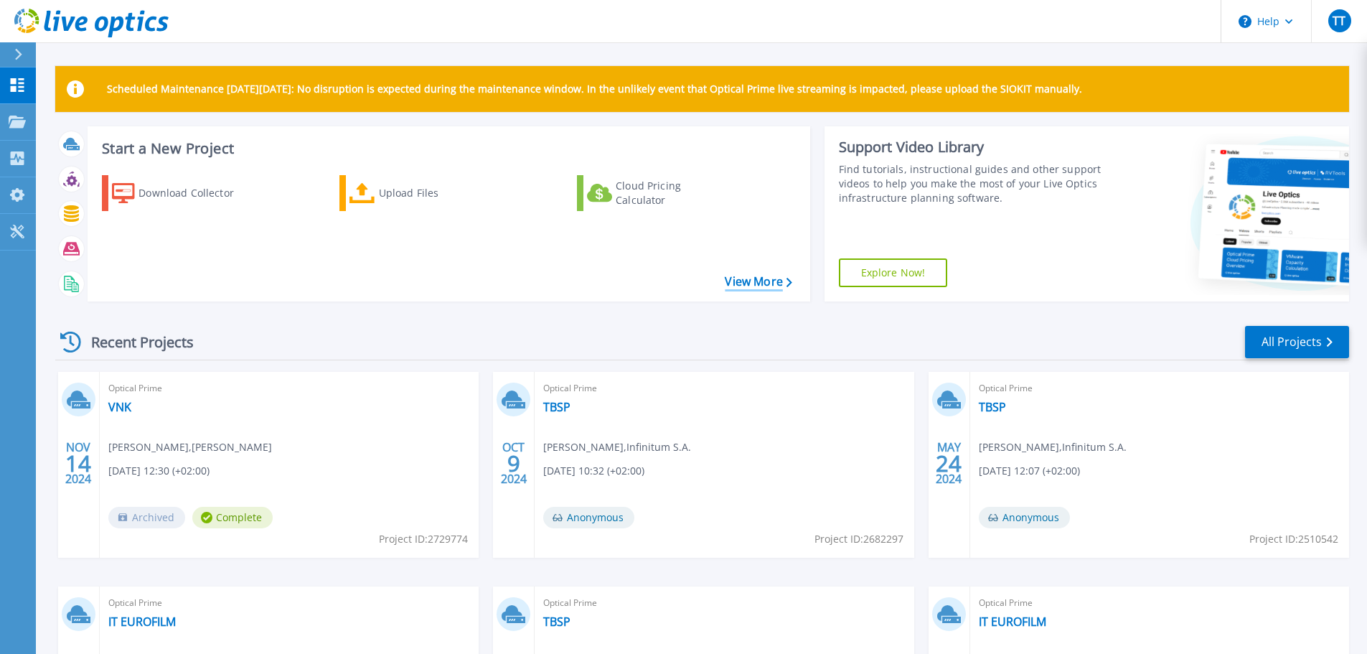
click at [755, 279] on link "View More" at bounding box center [758, 282] width 67 height 14
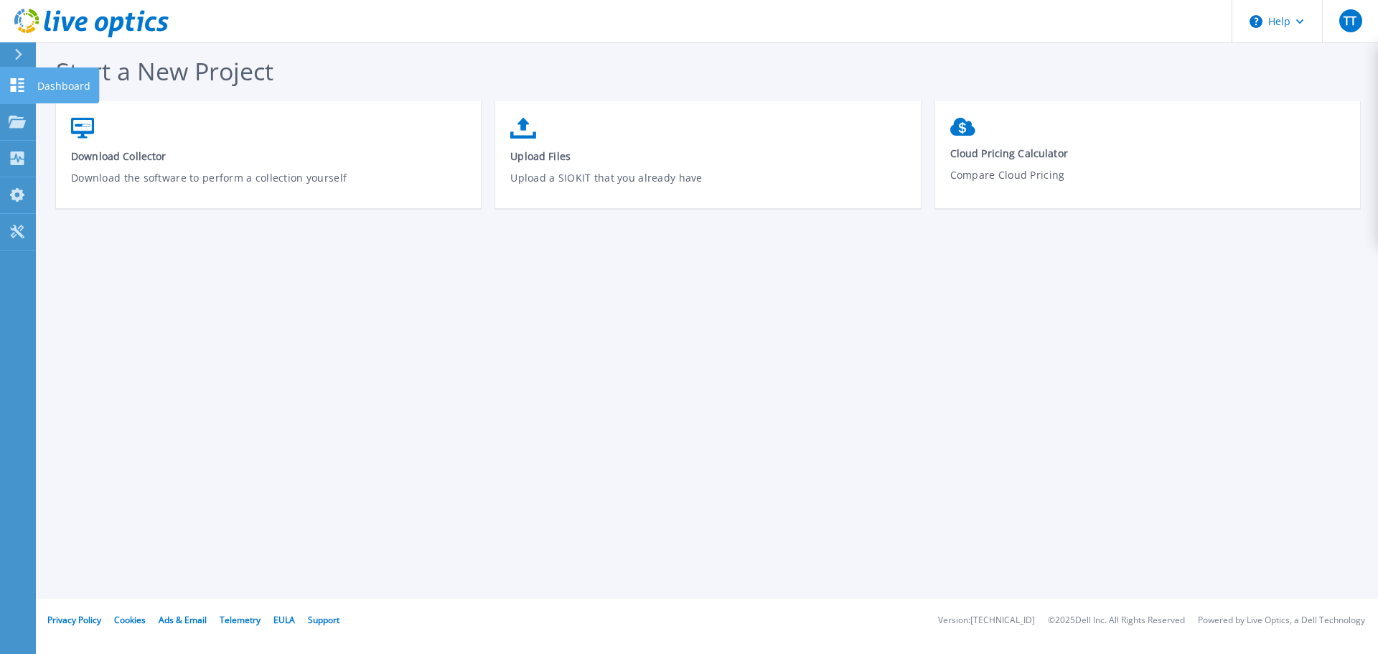
click at [22, 85] on icon at bounding box center [17, 85] width 17 height 14
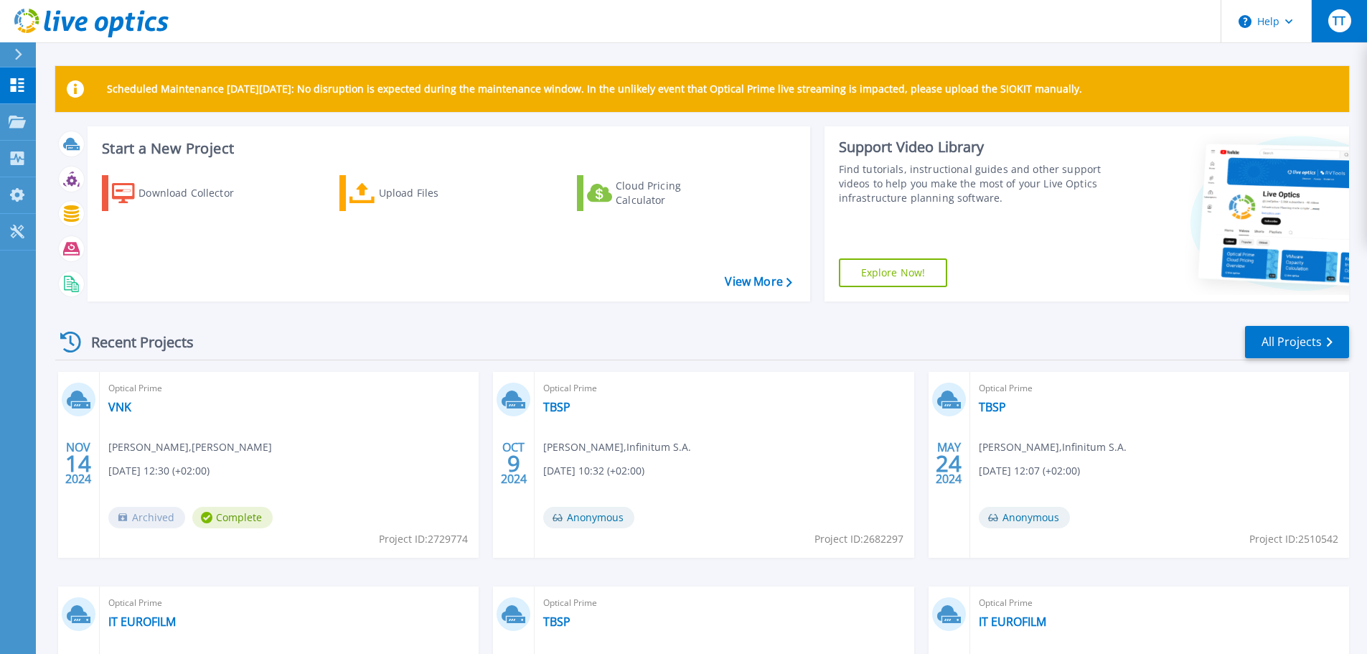
click at [1327, 19] on button "TT" at bounding box center [1339, 21] width 56 height 42
click at [637, 337] on div "Recent Projects All Projects" at bounding box center [702, 342] width 1294 height 36
click at [8, 119] on link "Projects Projects" at bounding box center [18, 122] width 36 height 37
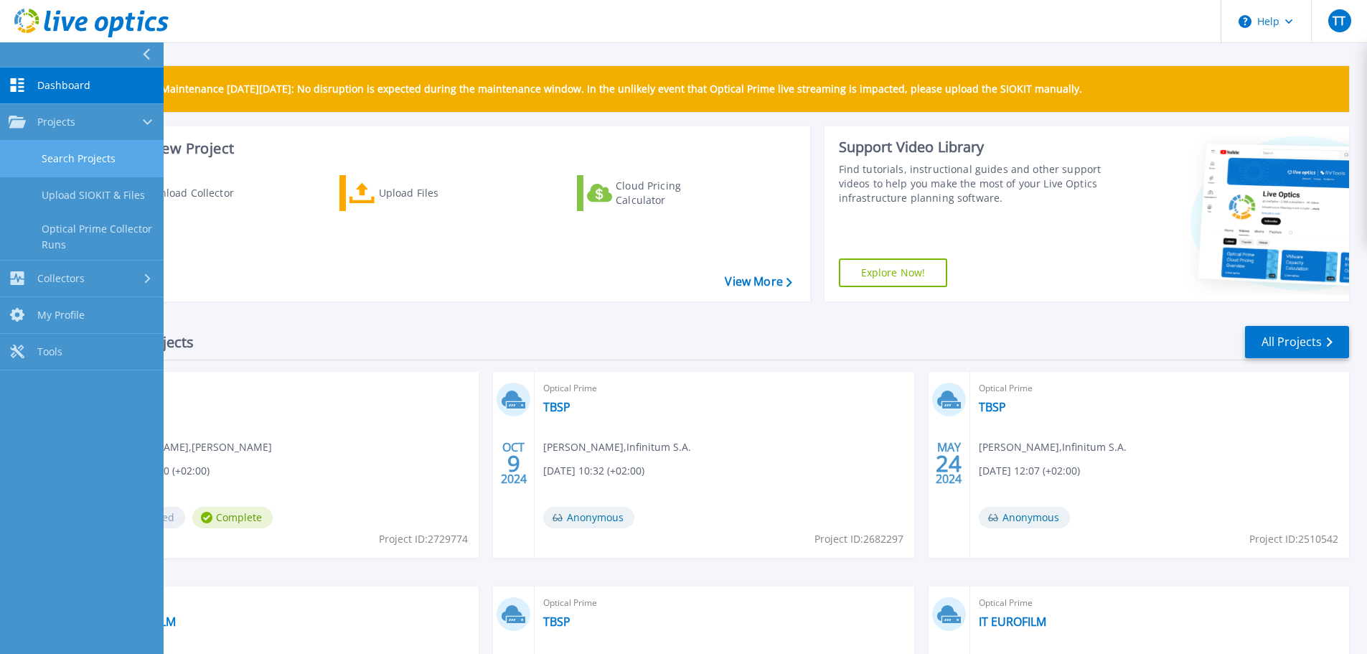
click at [89, 162] on link "Search Projects" at bounding box center [82, 159] width 164 height 37
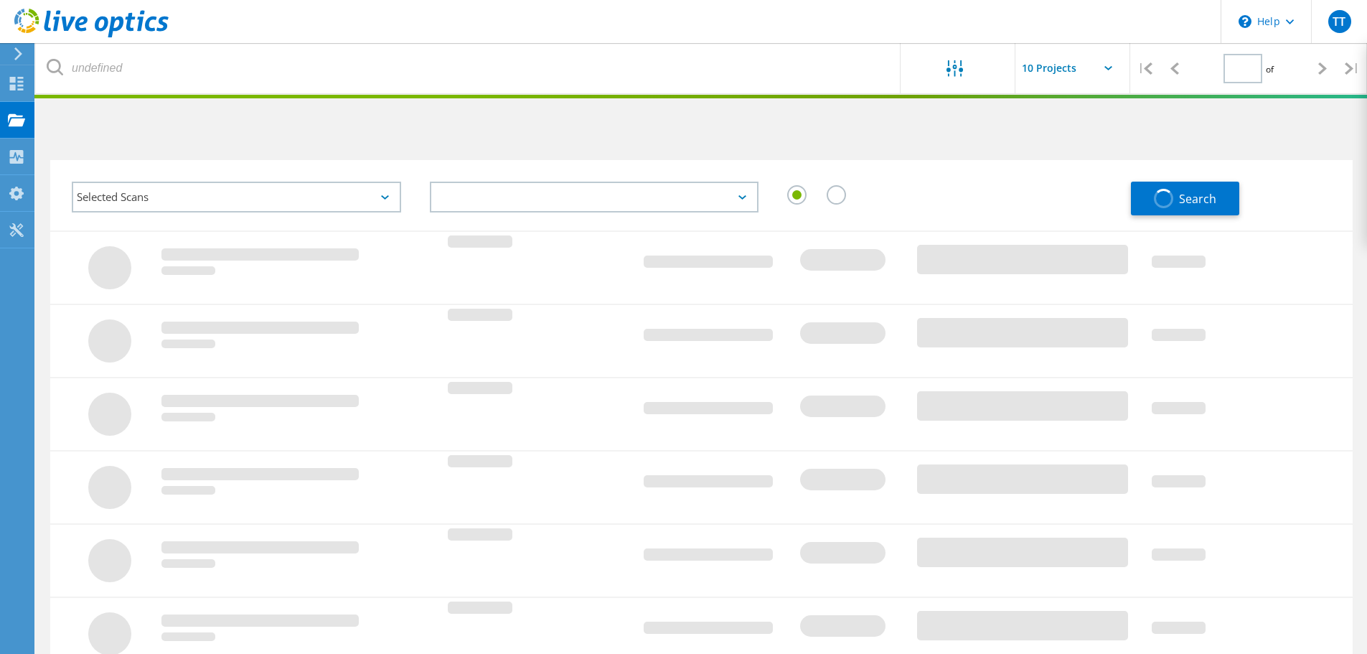
type input "1"
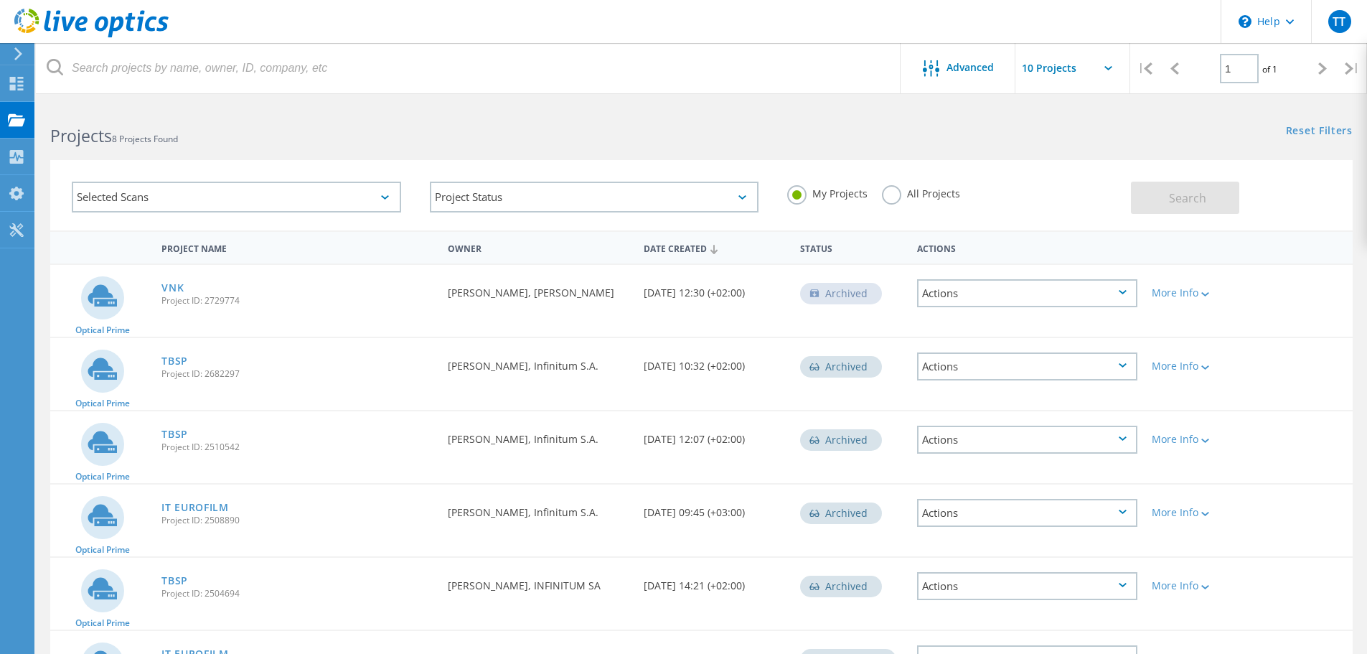
click at [879, 192] on div "My Projects All Projects" at bounding box center [952, 193] width 358 height 53
click at [883, 192] on label "All Projects" at bounding box center [921, 192] width 78 height 14
click at [0, 0] on input "All Projects" at bounding box center [0, 0] width 0 height 0
click at [1189, 203] on span "Search" at bounding box center [1187, 198] width 37 height 16
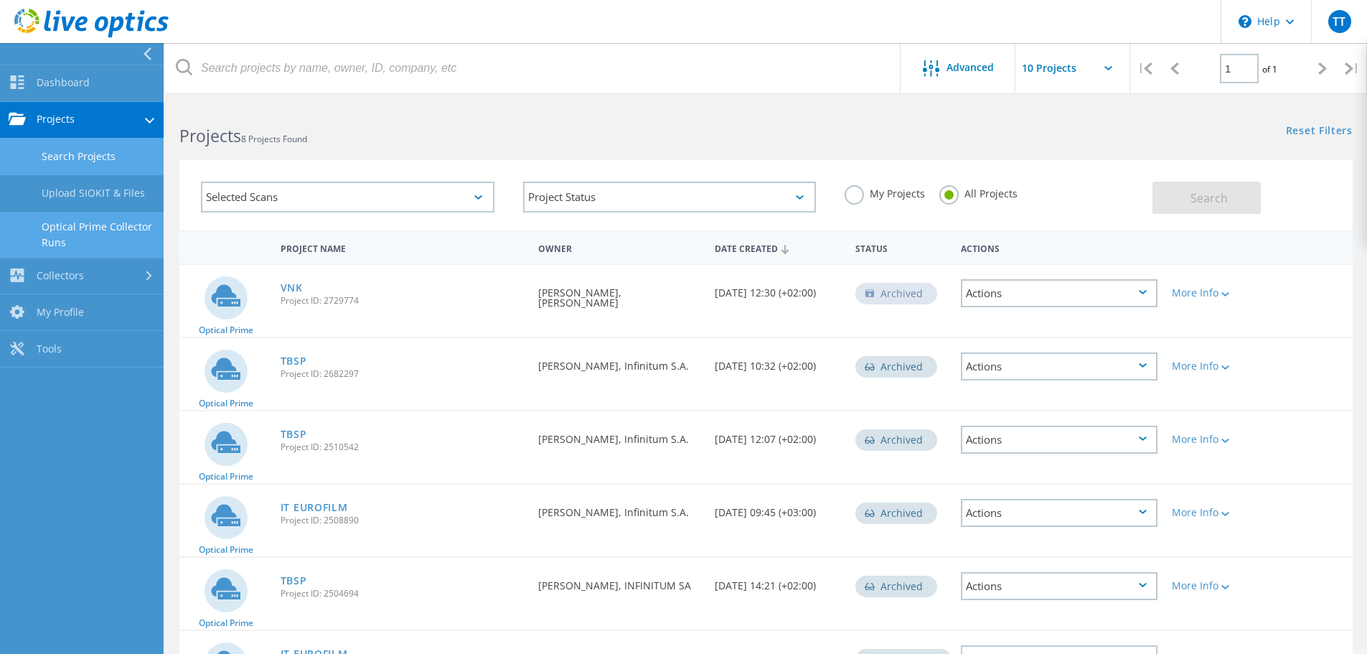
click at [67, 220] on link "Optical Prime Collector Runs" at bounding box center [82, 235] width 164 height 46
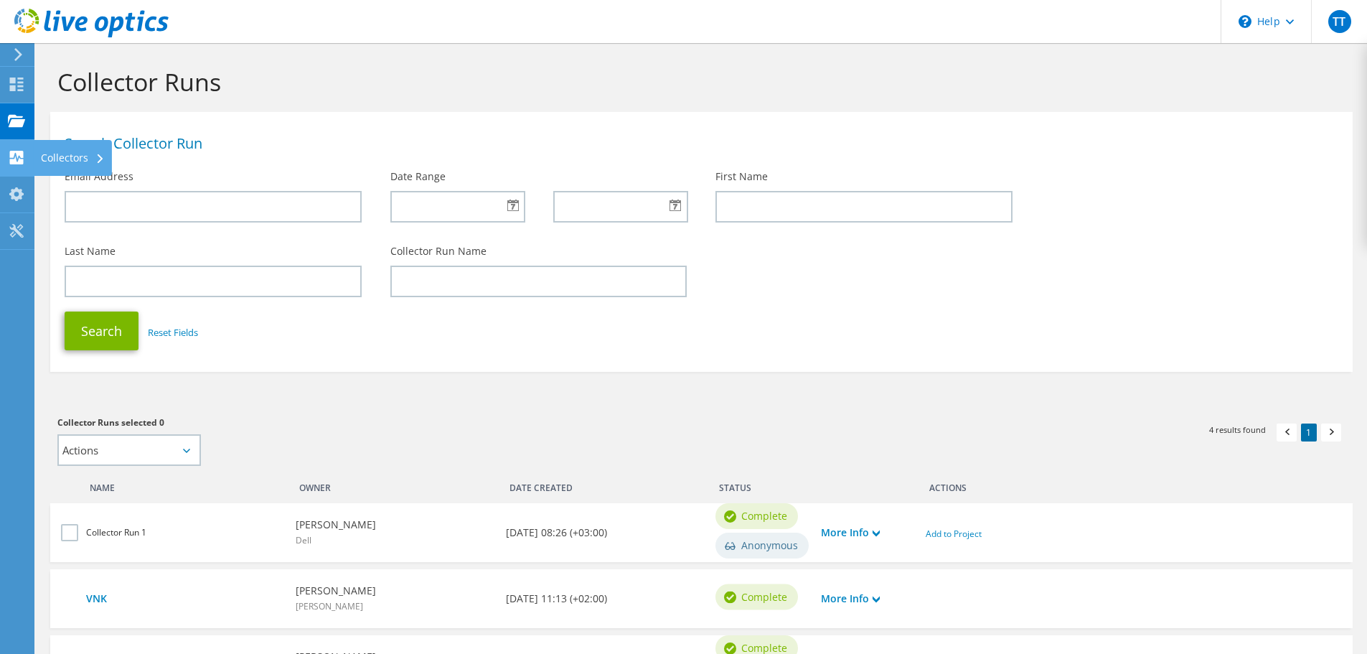
click at [17, 161] on icon at bounding box center [16, 158] width 17 height 14
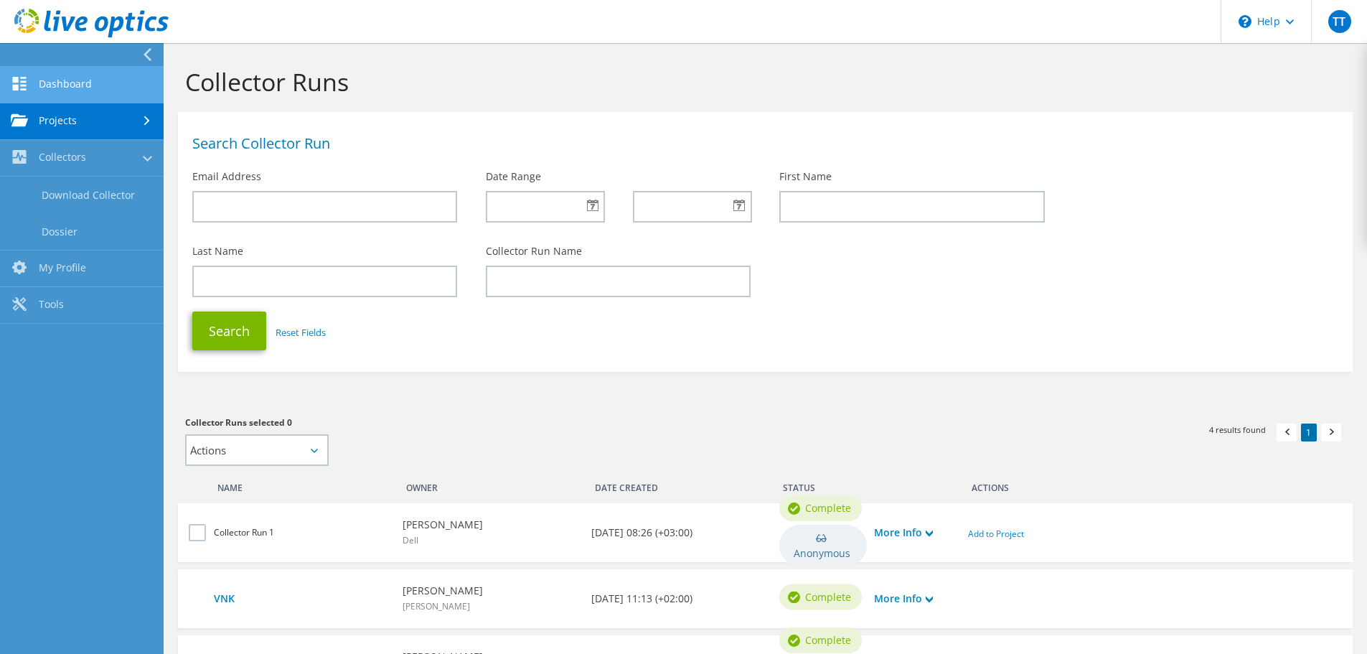
click at [72, 91] on link "Dashboard" at bounding box center [82, 85] width 164 height 37
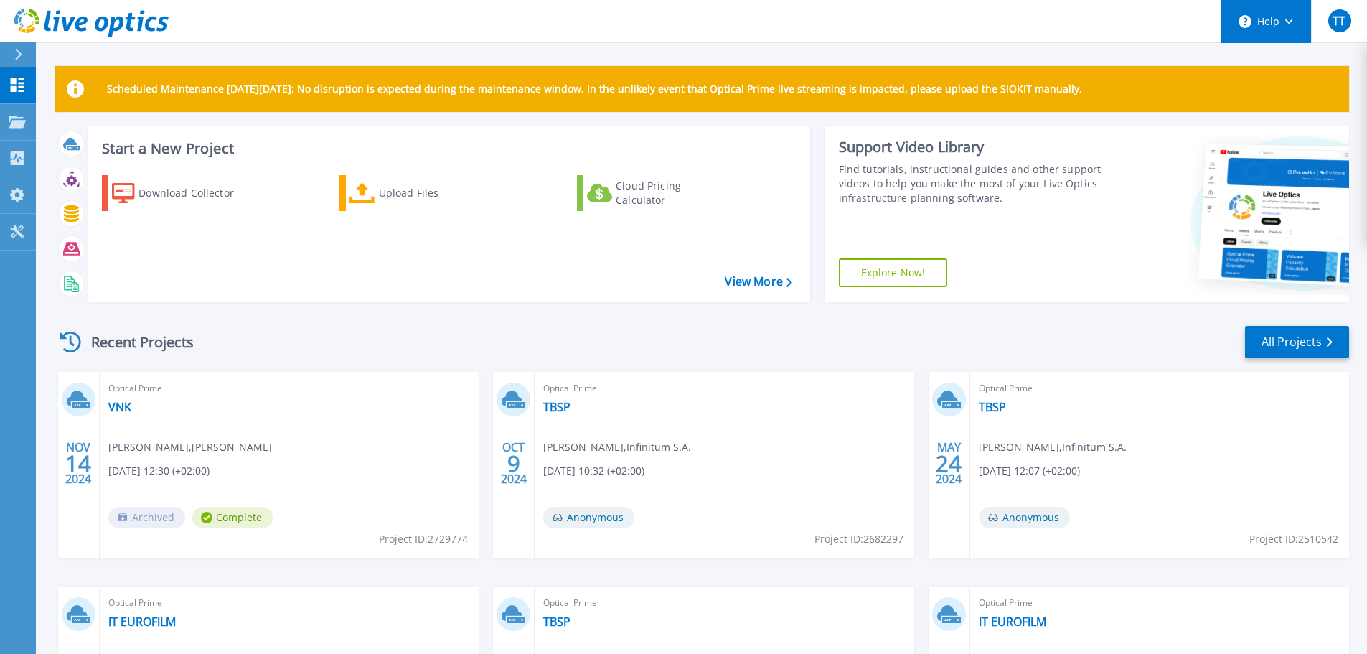
click at [1299, 24] on button "Help" at bounding box center [1267, 21] width 90 height 43
click at [758, 280] on link "View More" at bounding box center [758, 282] width 67 height 14
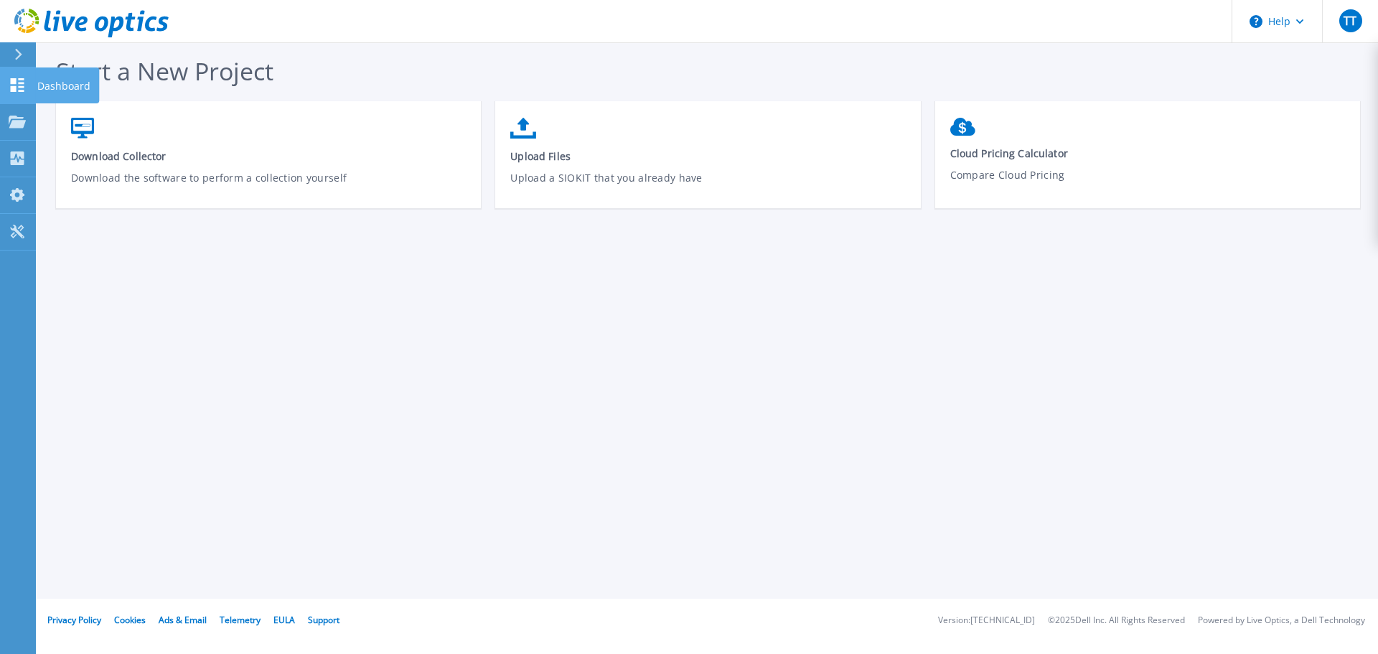
click at [9, 88] on link "Dashboard Dashboard" at bounding box center [18, 85] width 36 height 37
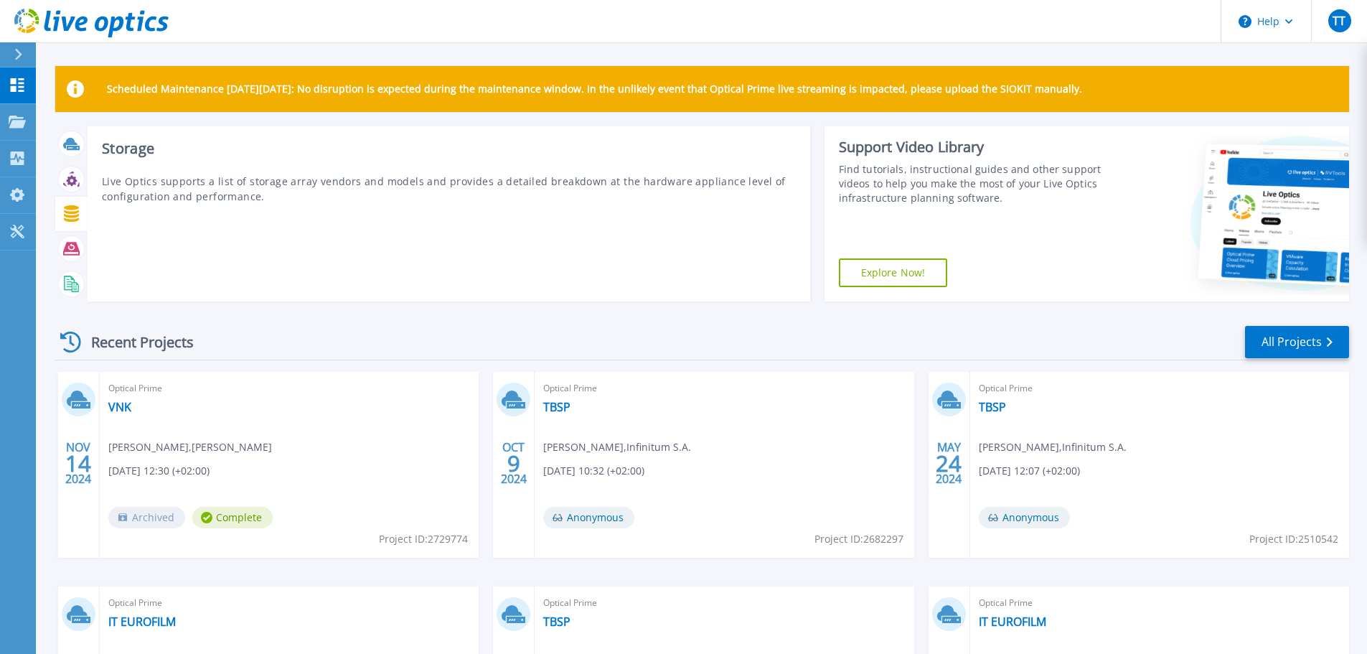
click at [78, 219] on icon at bounding box center [71, 213] width 15 height 17
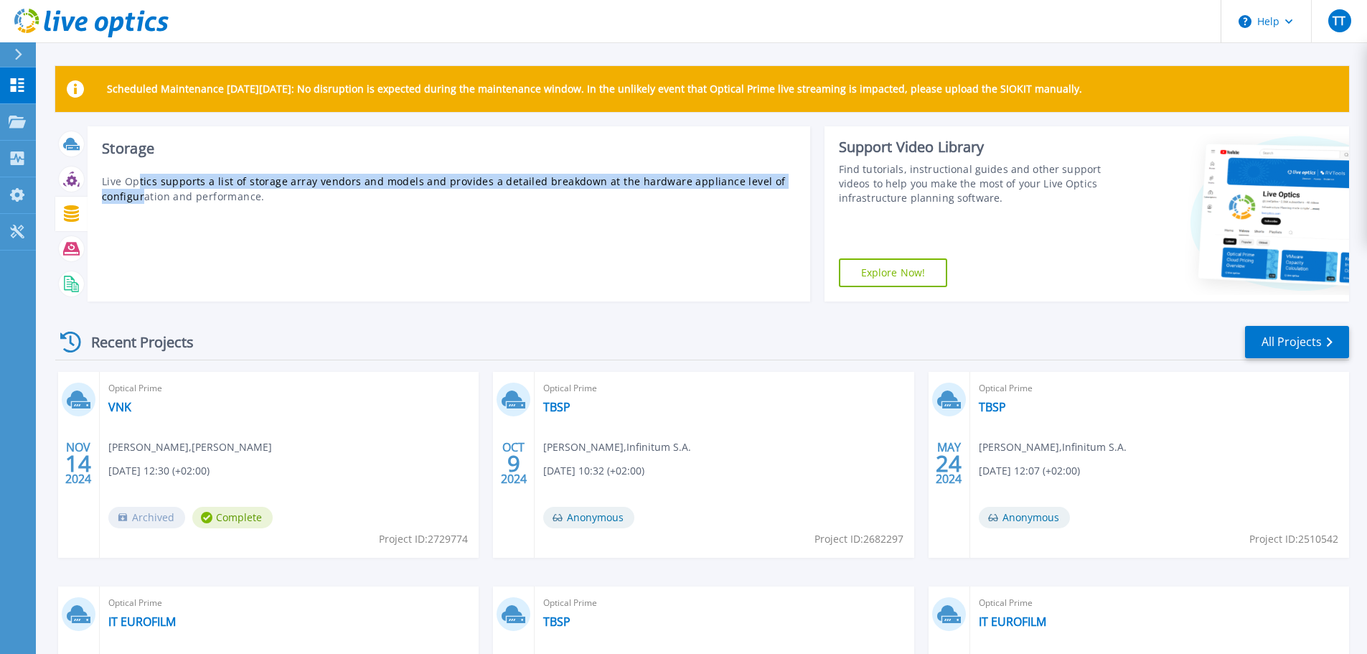
click at [141, 193] on p "Live Optics supports a list of storage array vendors and models and provides a …" at bounding box center [449, 189] width 694 height 30
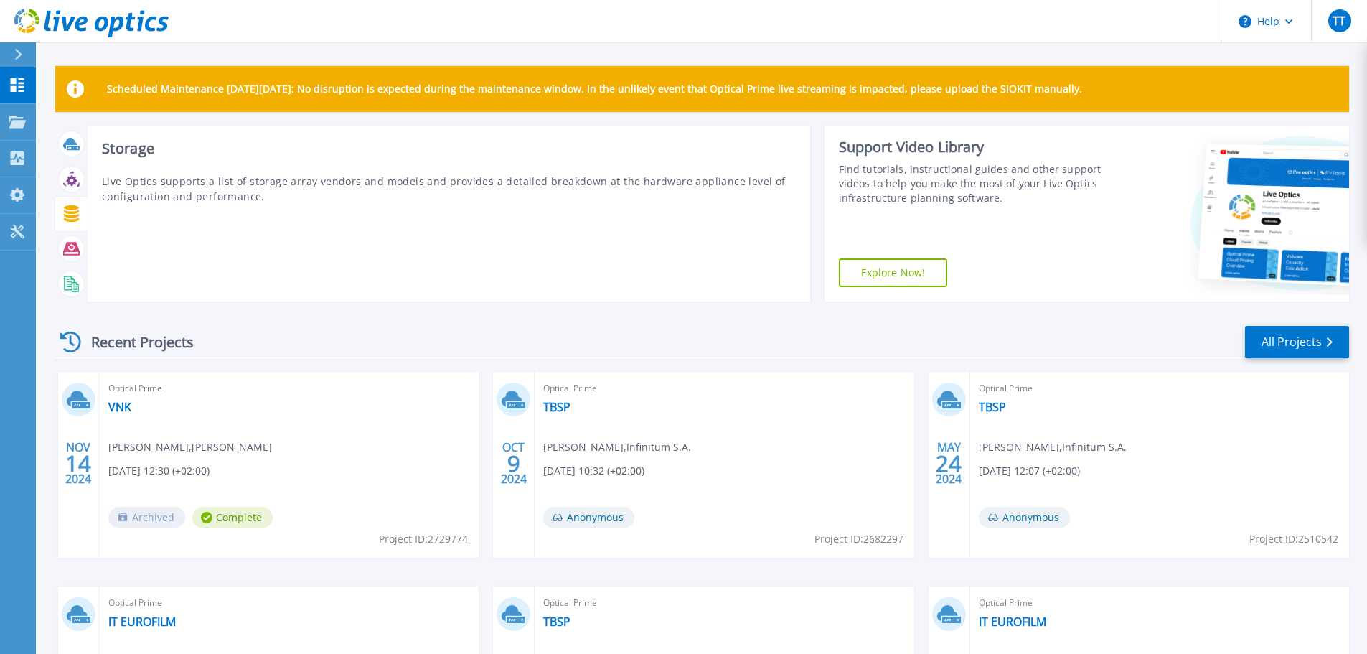
click at [127, 141] on h3 "Storage" at bounding box center [449, 149] width 694 height 16
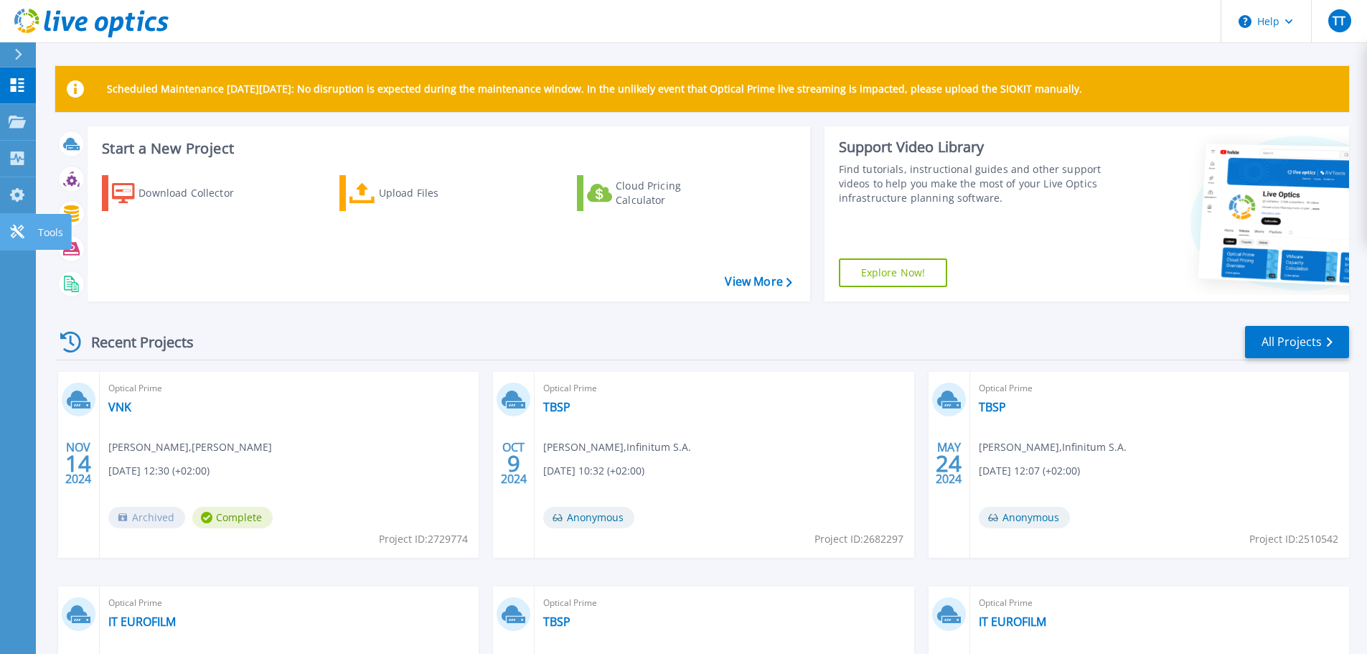
click at [21, 238] on icon at bounding box center [17, 232] width 17 height 14
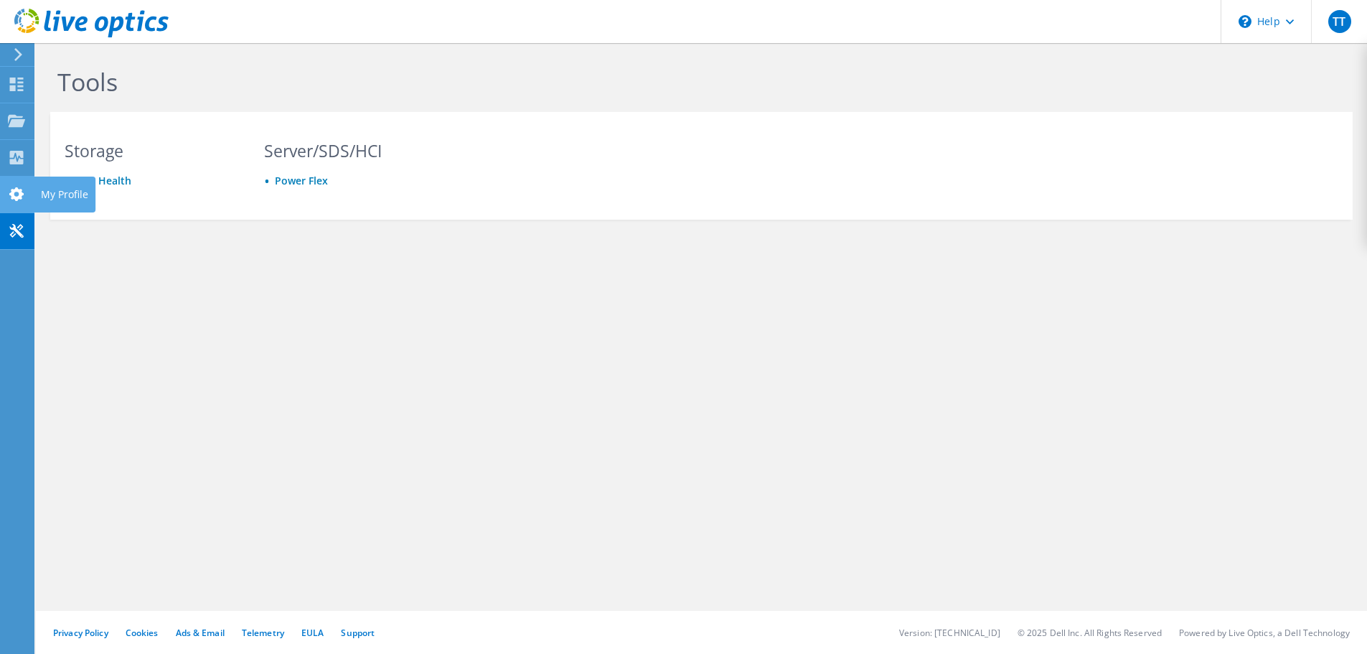
click at [11, 202] on div at bounding box center [16, 196] width 17 height 16
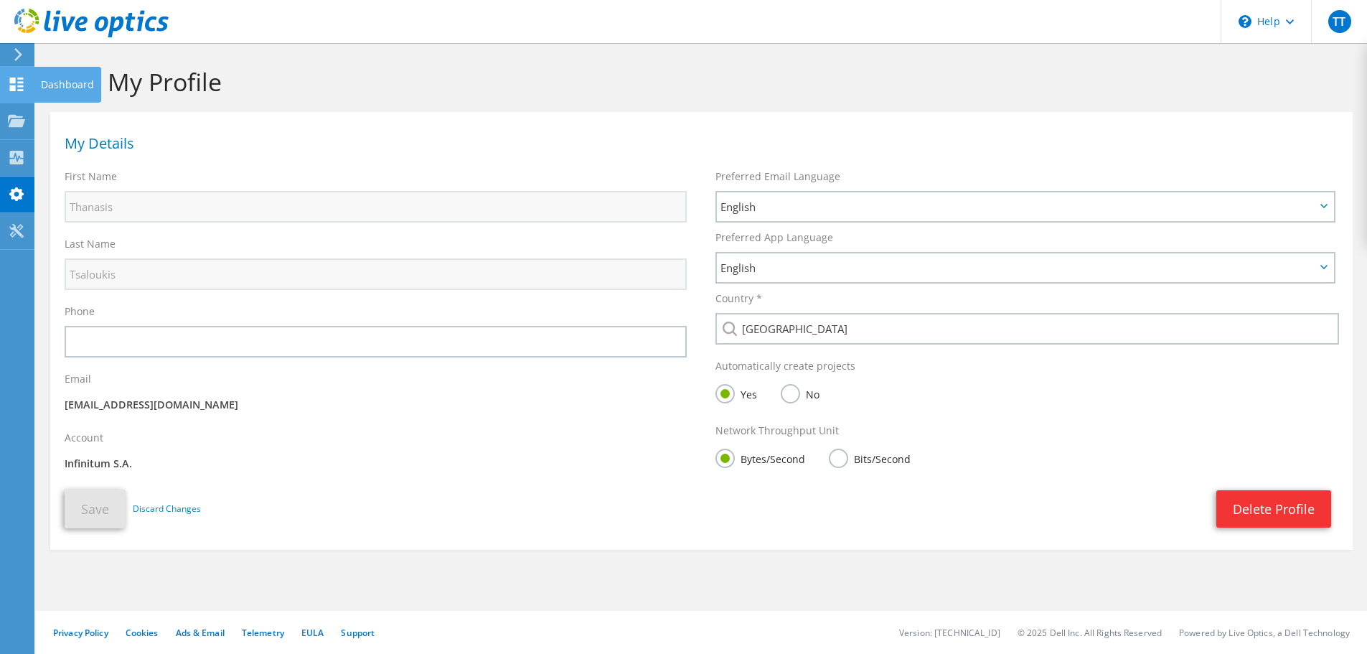
click at [18, 88] on icon at bounding box center [16, 85] width 17 height 14
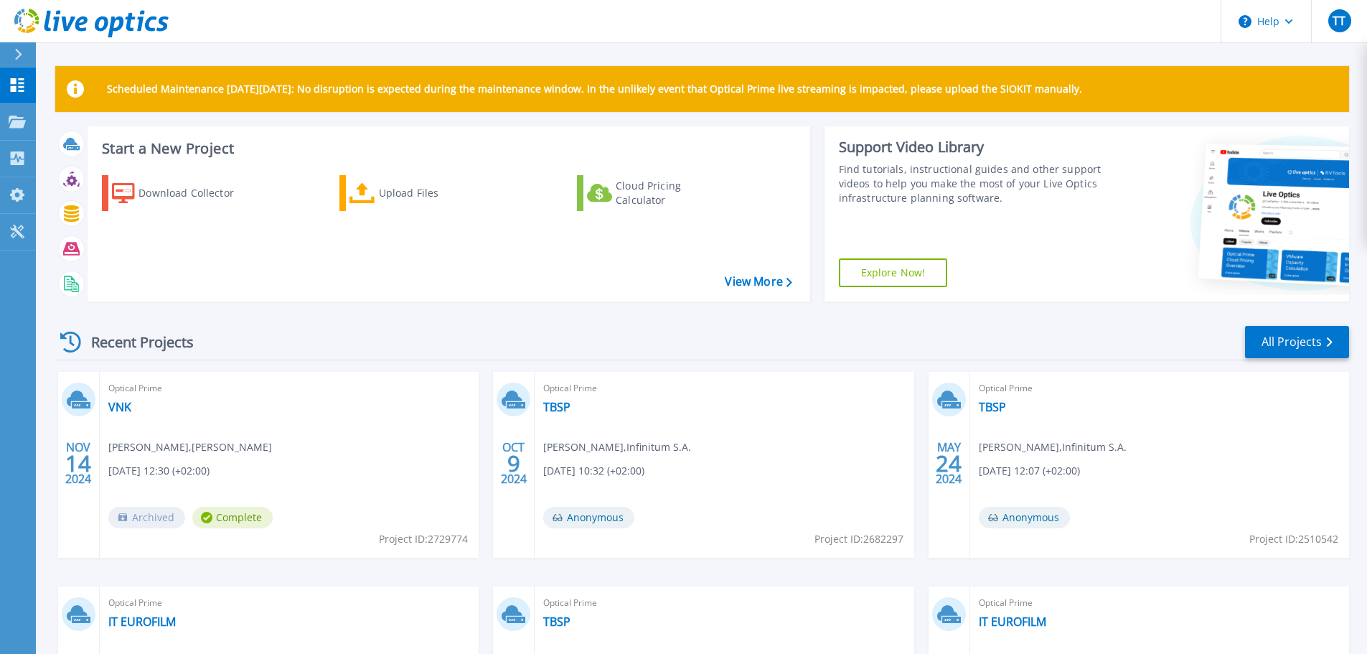
click at [18, 55] on icon at bounding box center [18, 54] width 8 height 11
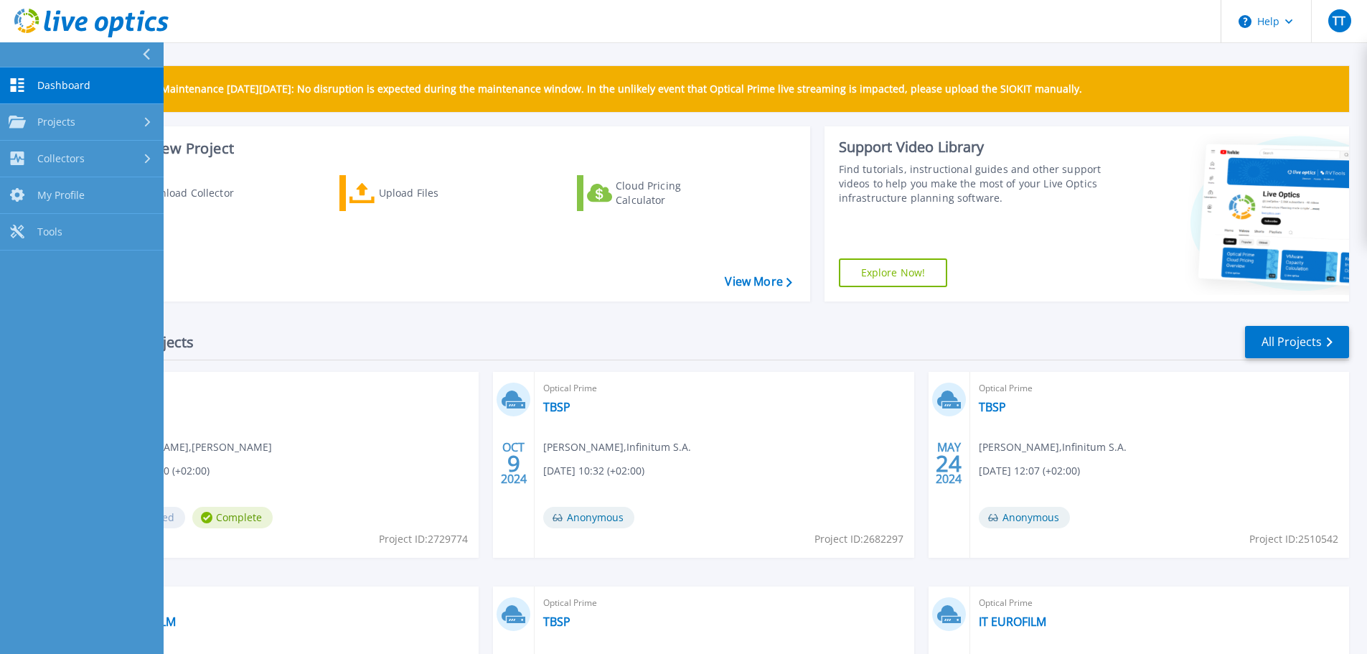
click at [153, 49] on div at bounding box center [152, 54] width 23 height 24
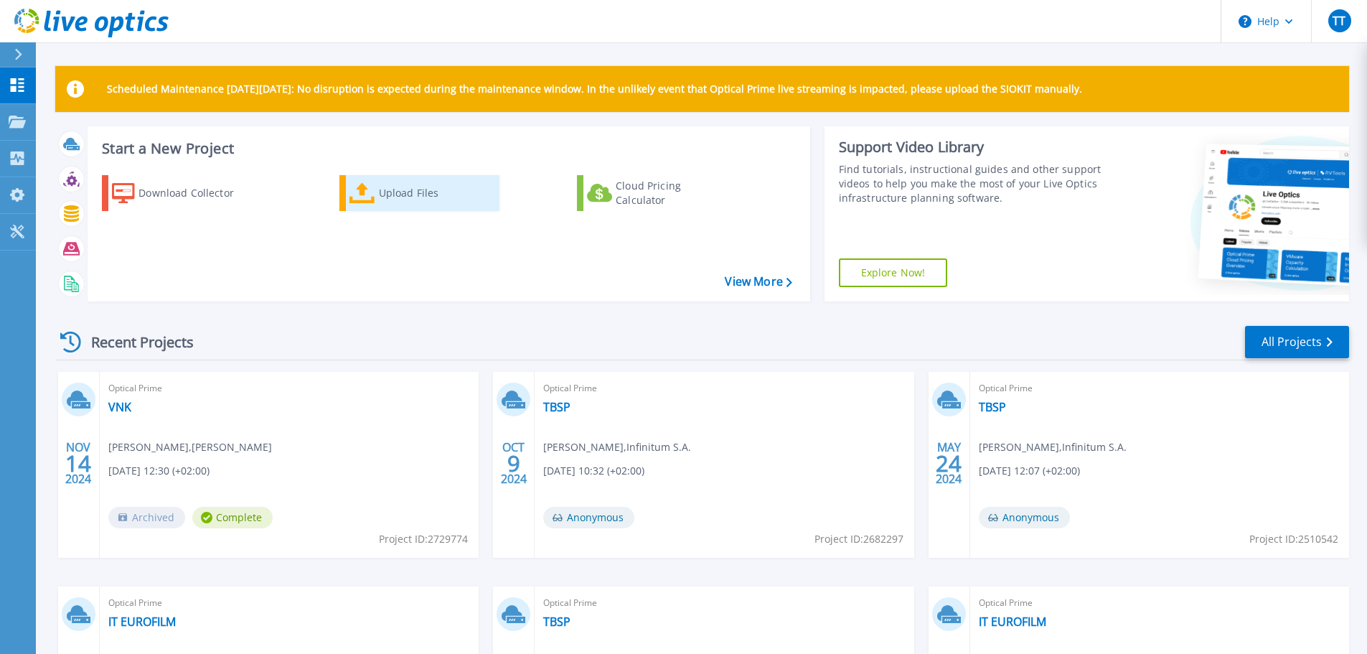
click at [400, 201] on div "Upload Files" at bounding box center [436, 193] width 115 height 29
click at [1336, 31] on div "TT" at bounding box center [1340, 20] width 23 height 23
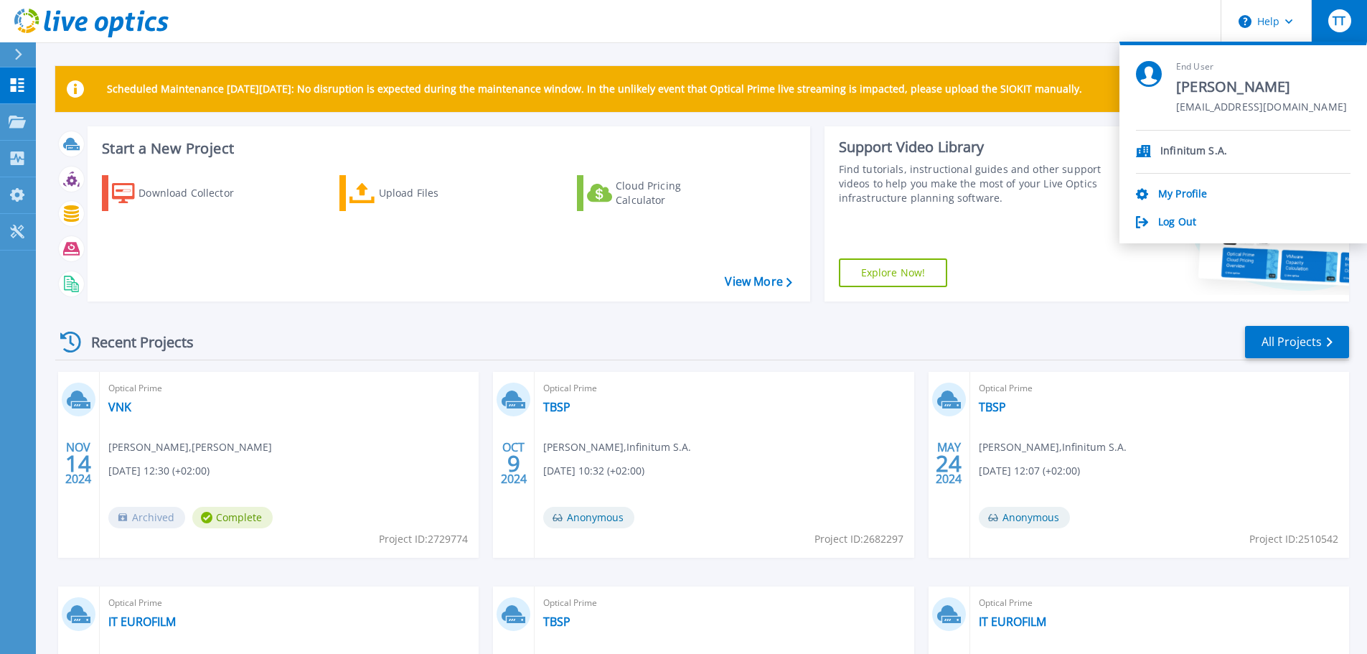
click at [1186, 145] on p "Infinitum S.A." at bounding box center [1194, 152] width 67 height 14
click at [1178, 184] on div "Infinitum S.A. My Profile Log Out" at bounding box center [1243, 180] width 215 height 99
click at [1172, 192] on link "My Profile" at bounding box center [1183, 195] width 49 height 14
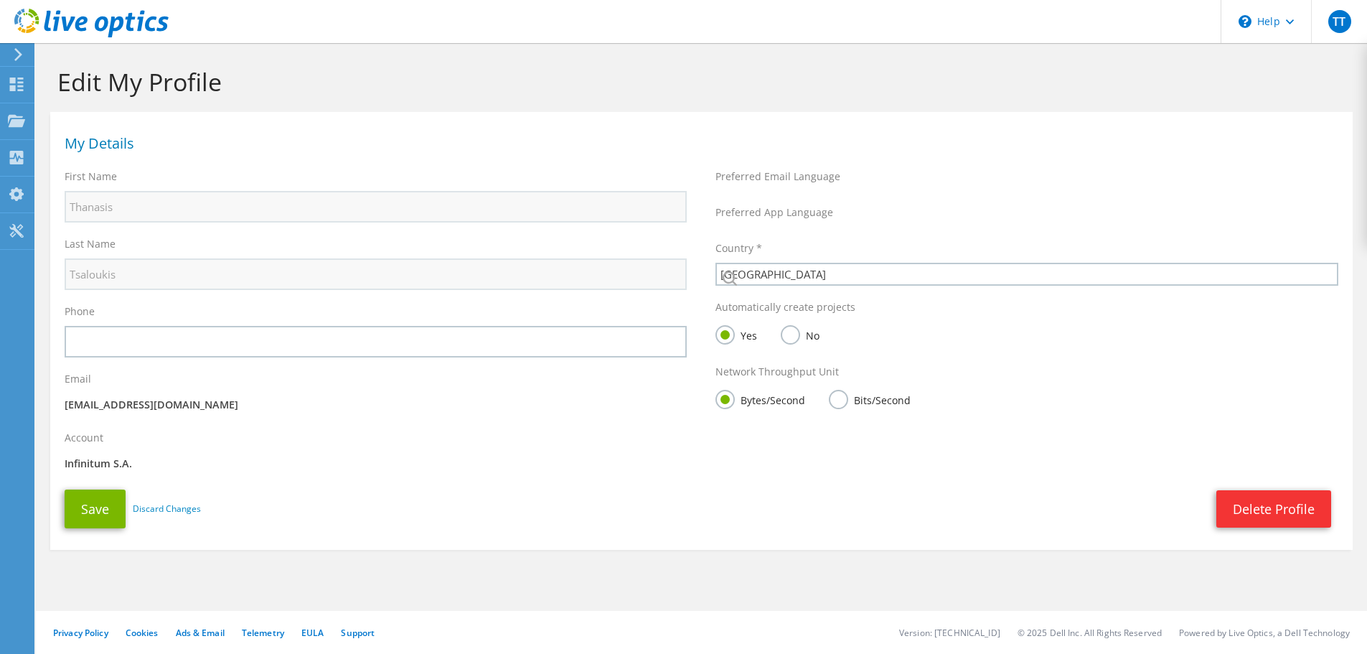
select select "87"
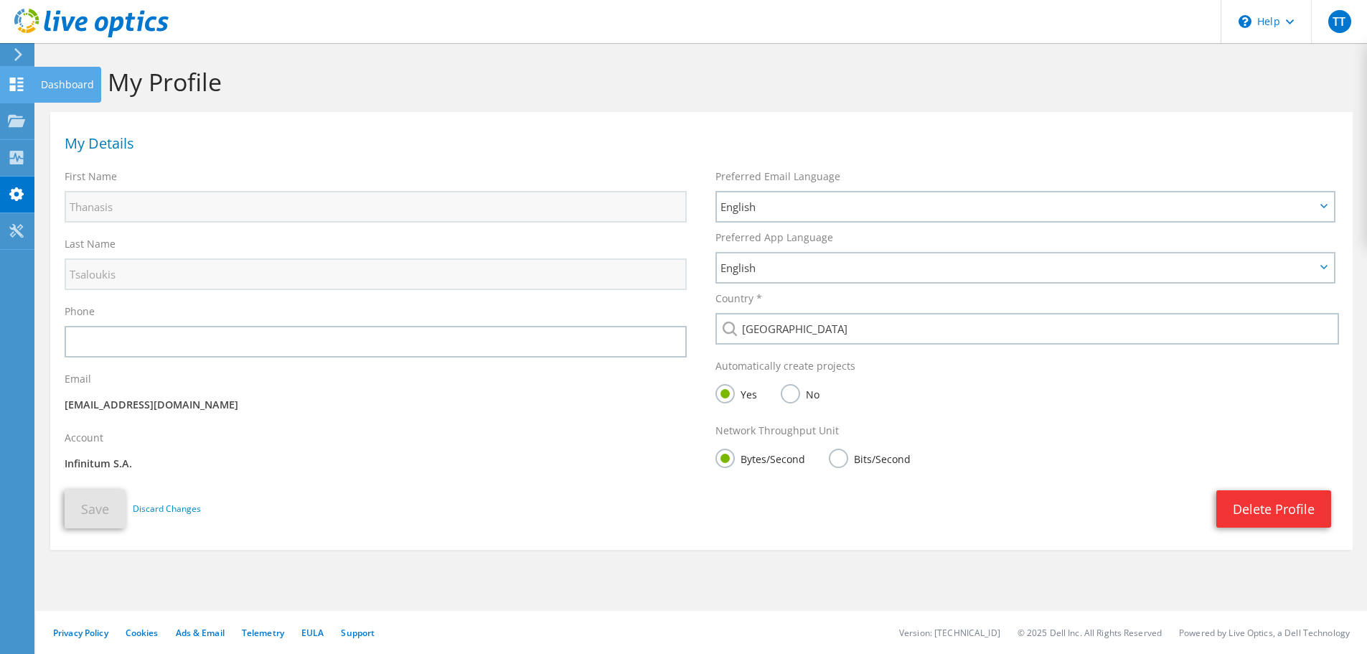
click at [24, 84] on icon at bounding box center [16, 85] width 17 height 14
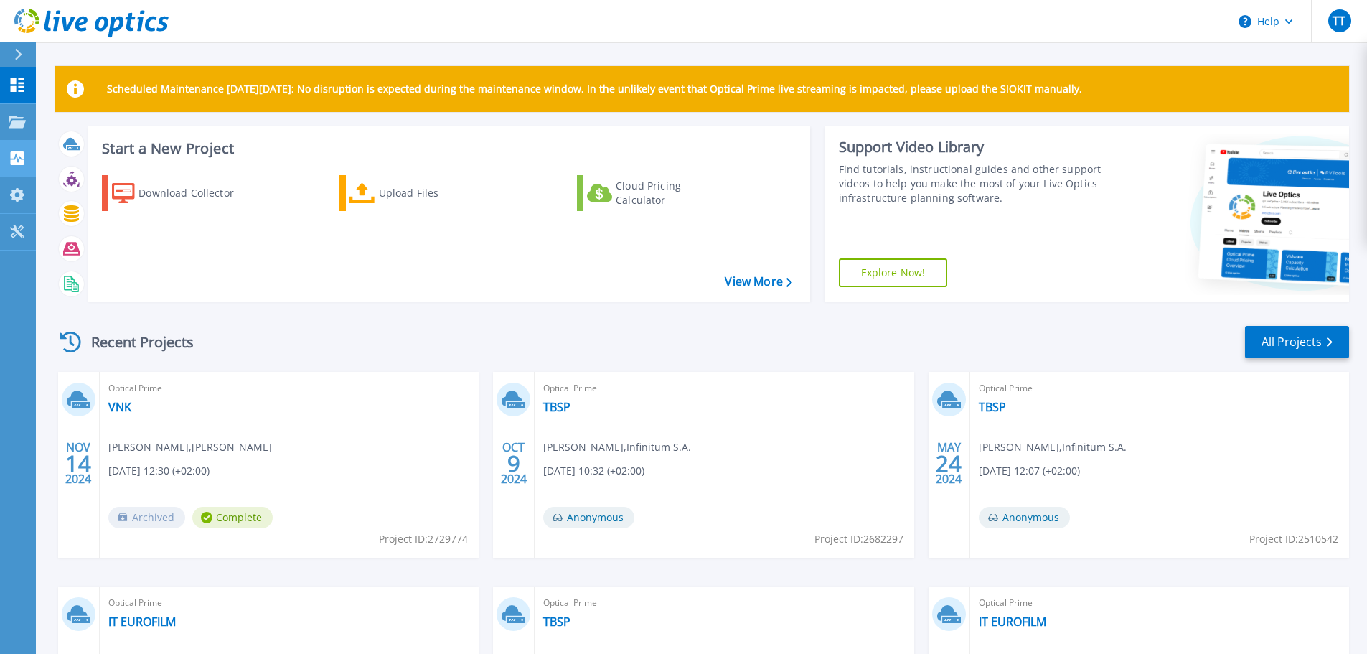
click at [15, 154] on icon at bounding box center [18, 158] width 14 height 14
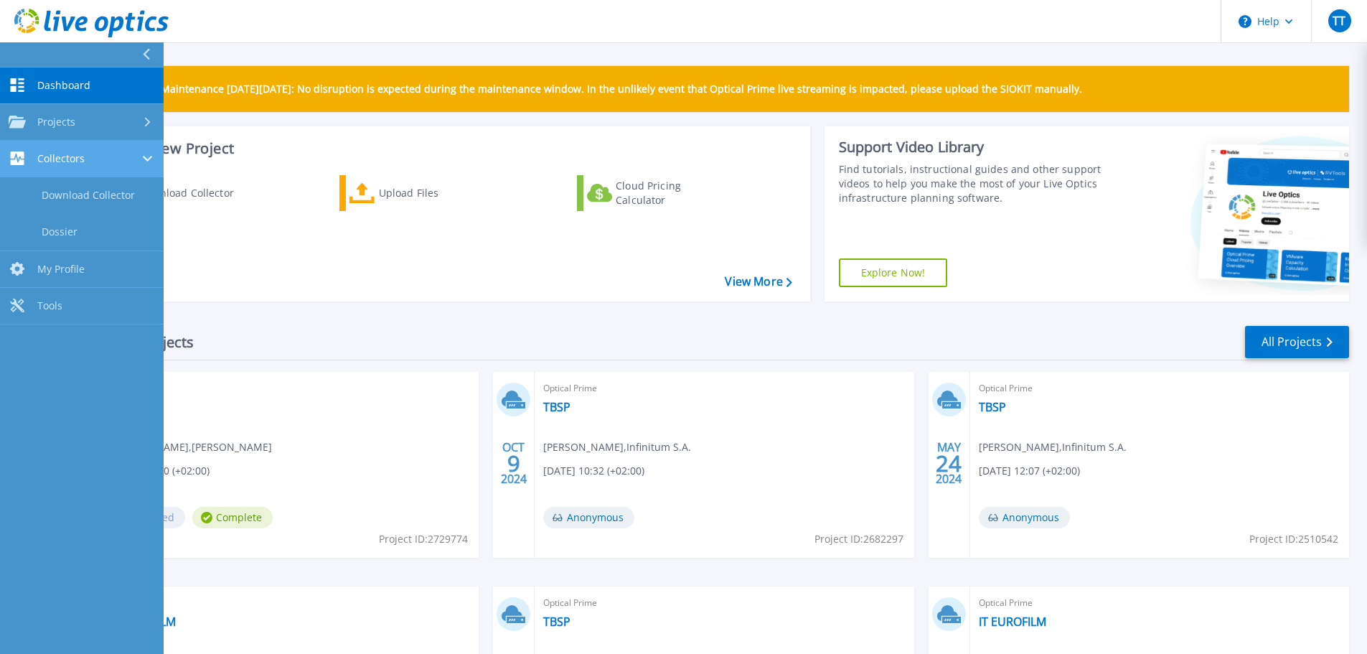
click at [54, 149] on link "Collectors Collectors" at bounding box center [82, 159] width 164 height 37
click at [56, 270] on span "My Profile" at bounding box center [60, 269] width 47 height 13
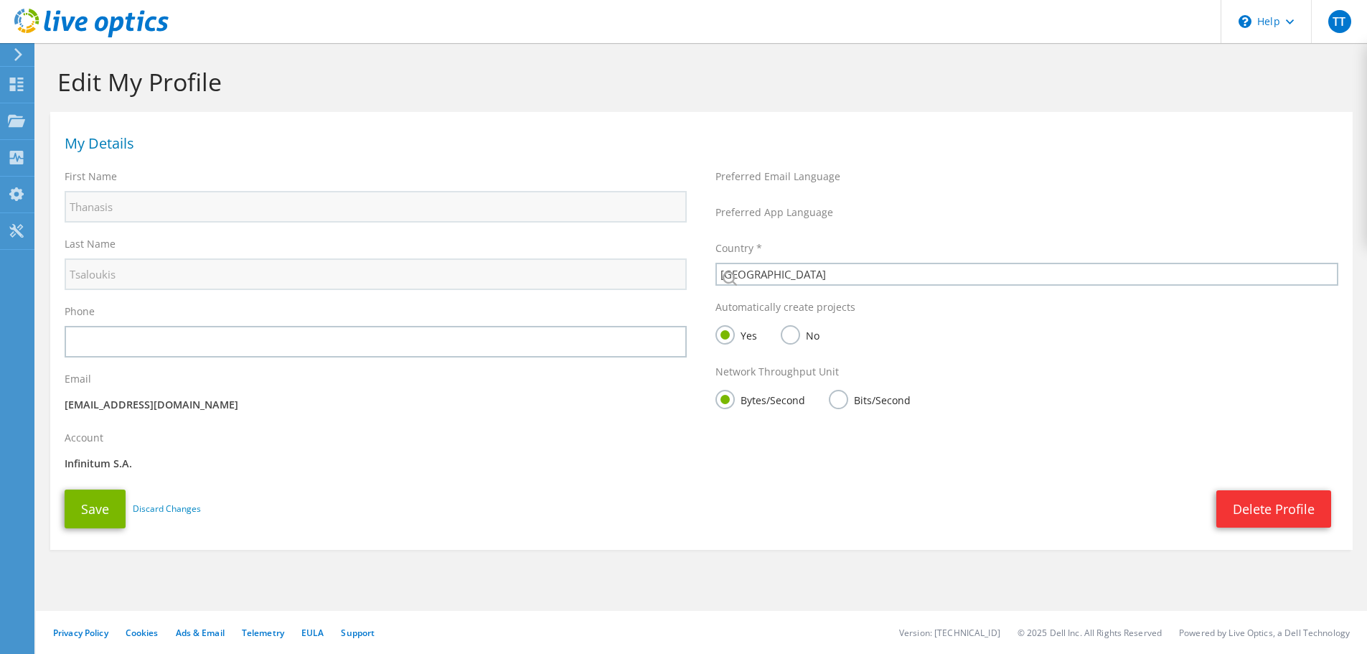
select select "87"
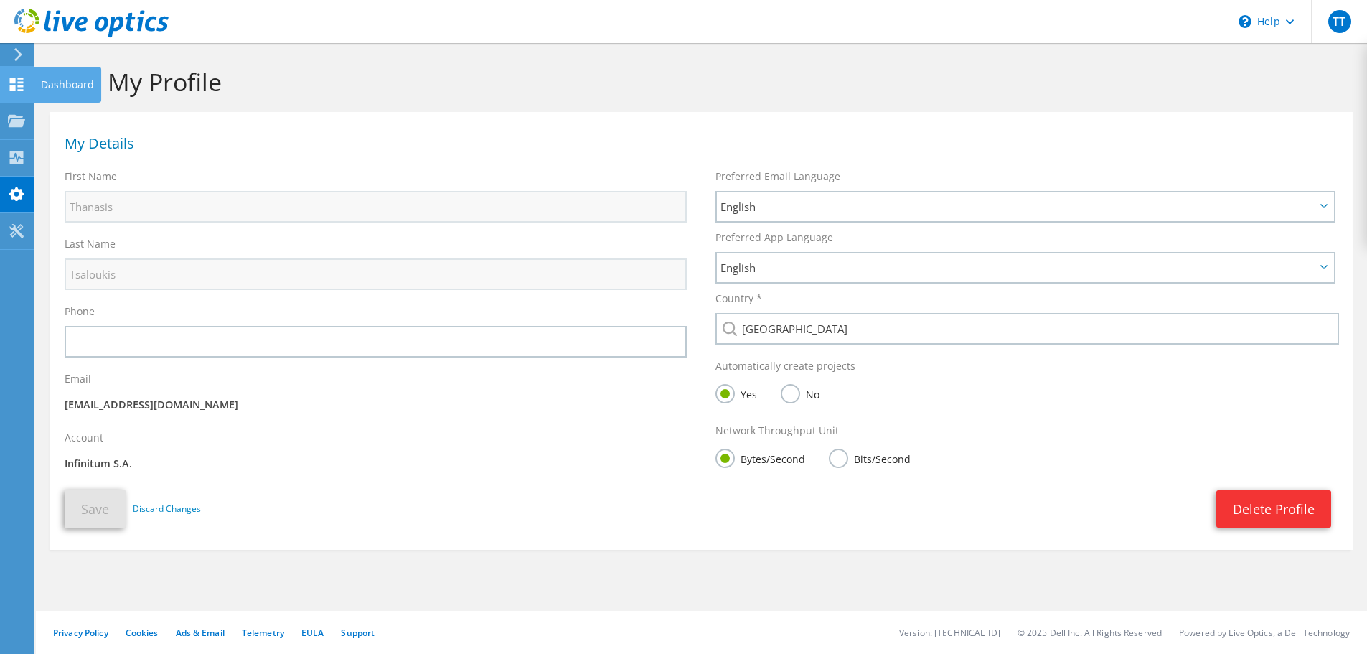
click at [22, 86] on use at bounding box center [17, 85] width 14 height 14
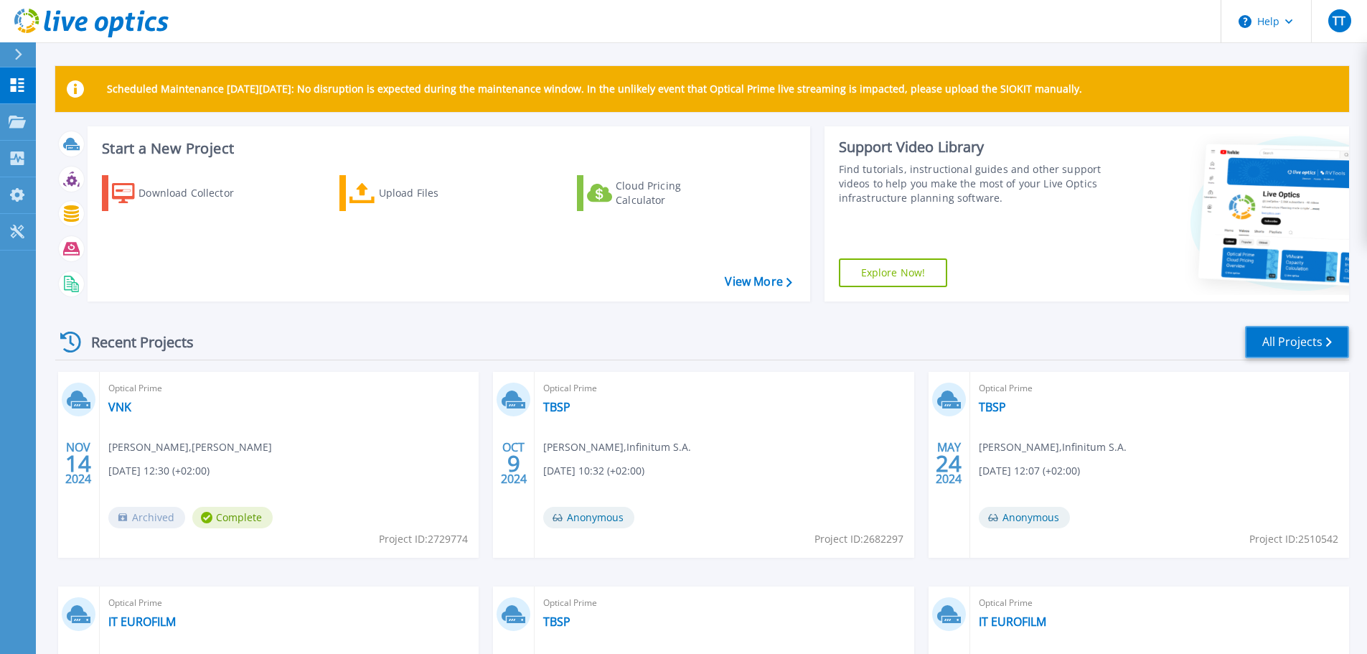
click at [1273, 337] on link "All Projects" at bounding box center [1297, 342] width 104 height 32
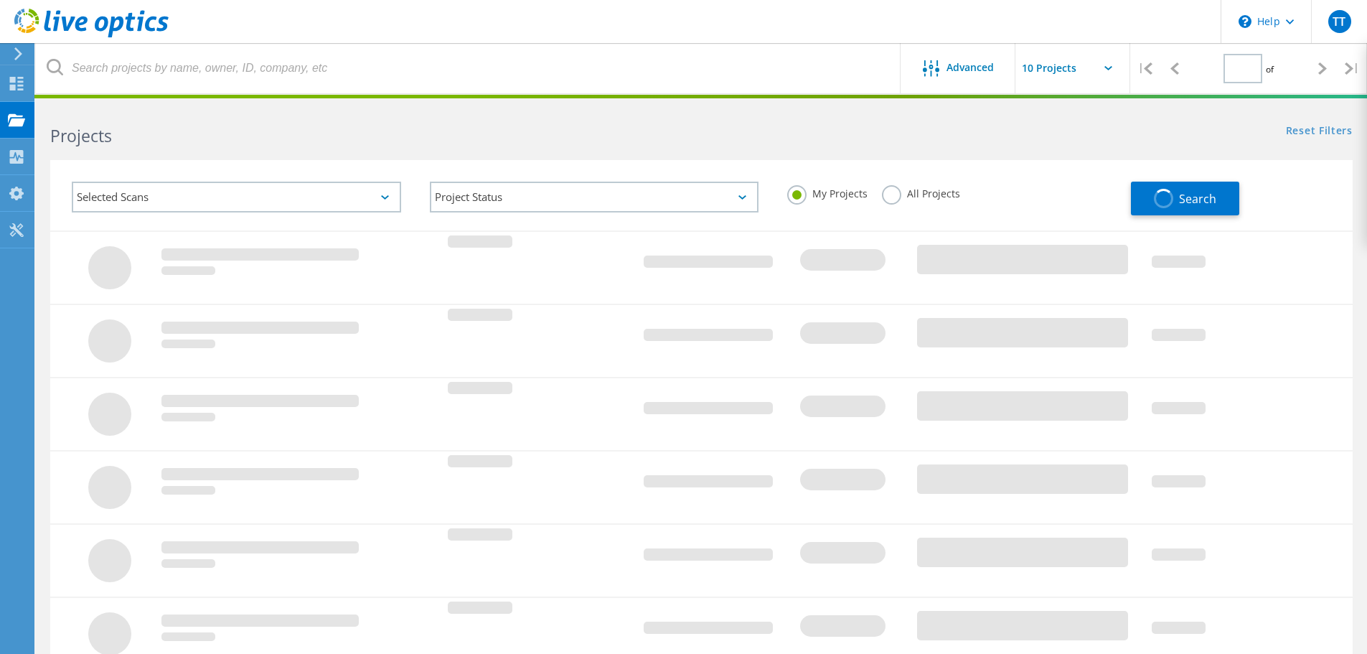
type input "1"
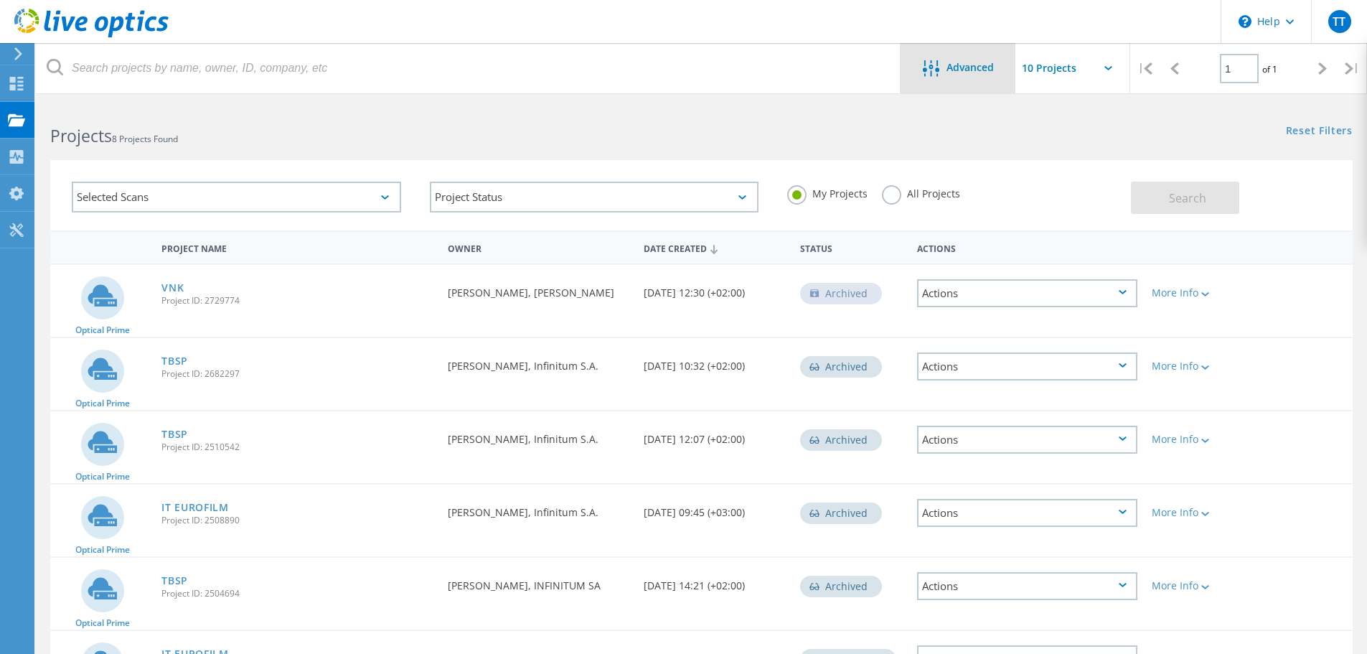
click at [915, 84] on div "Advanced" at bounding box center [958, 68] width 115 height 50
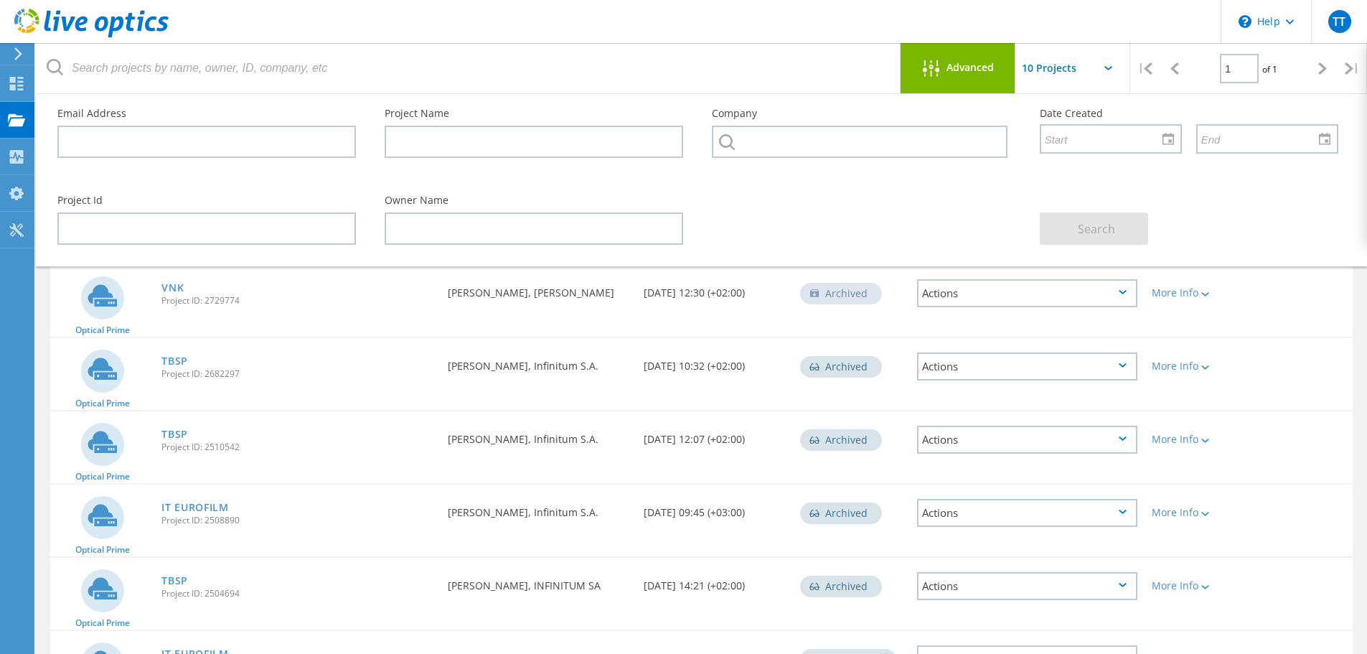
click at [915, 84] on div "Advanced" at bounding box center [958, 68] width 115 height 50
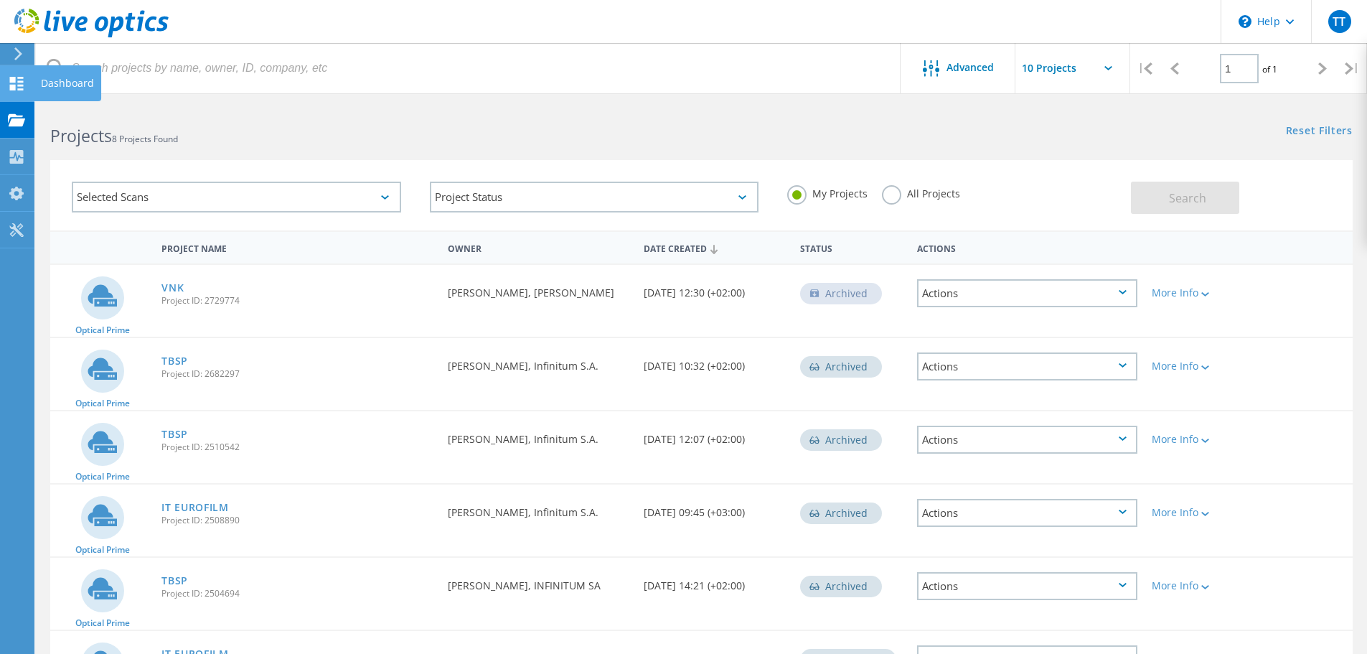
click at [17, 79] on icon at bounding box center [16, 84] width 17 height 14
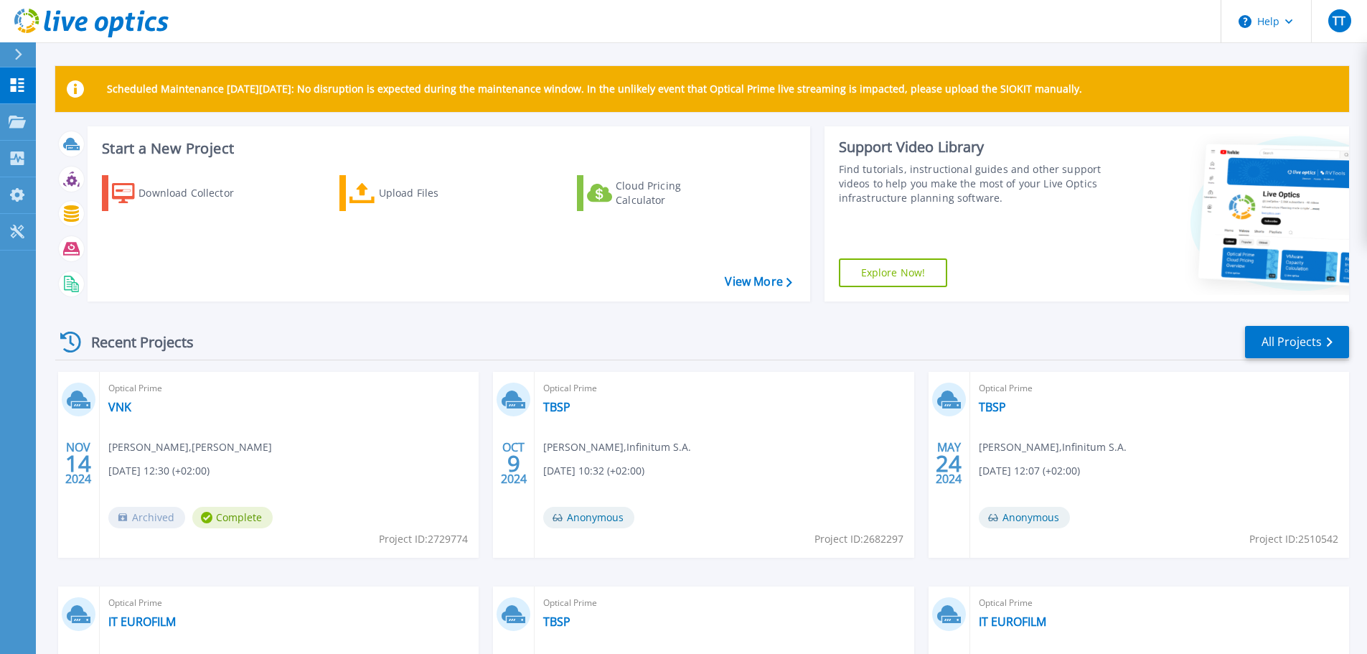
click at [59, 28] on icon at bounding box center [91, 23] width 154 height 29
click at [39, 86] on p "Dashboard" at bounding box center [63, 85] width 53 height 37
click at [200, 192] on div "Download Collector" at bounding box center [196, 193] width 115 height 29
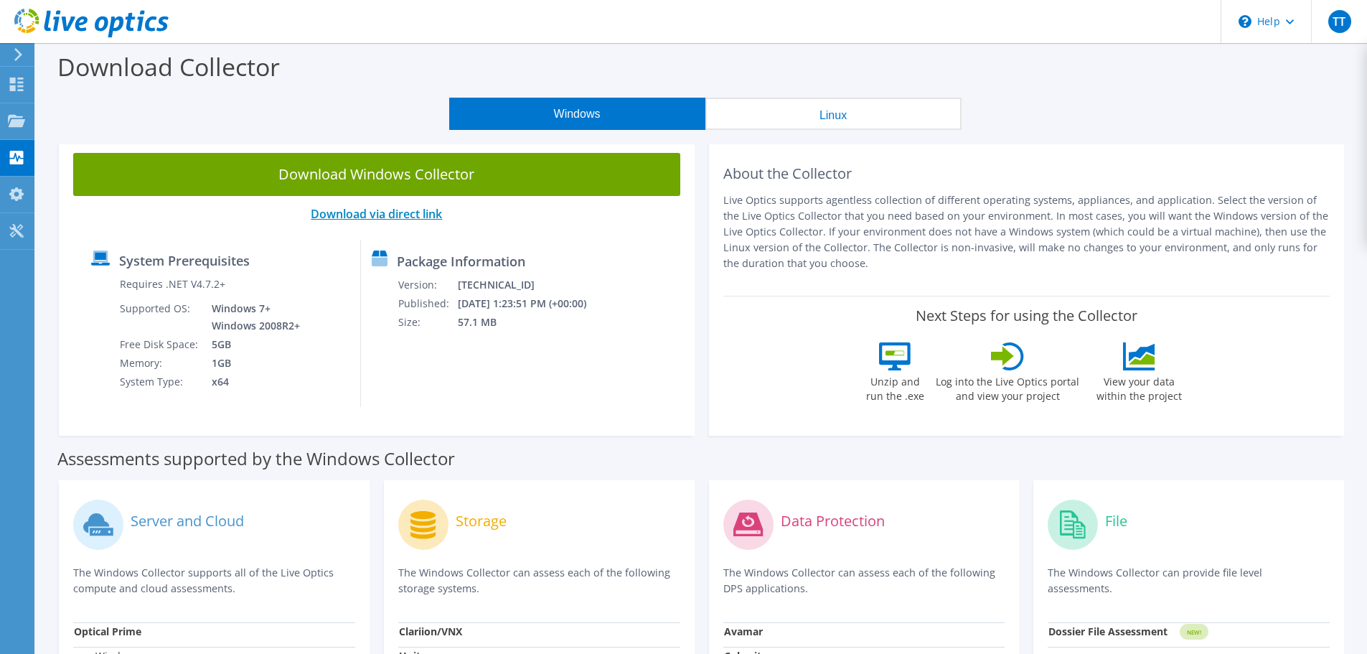
click at [415, 219] on link "Download via direct link" at bounding box center [376, 214] width 131 height 16
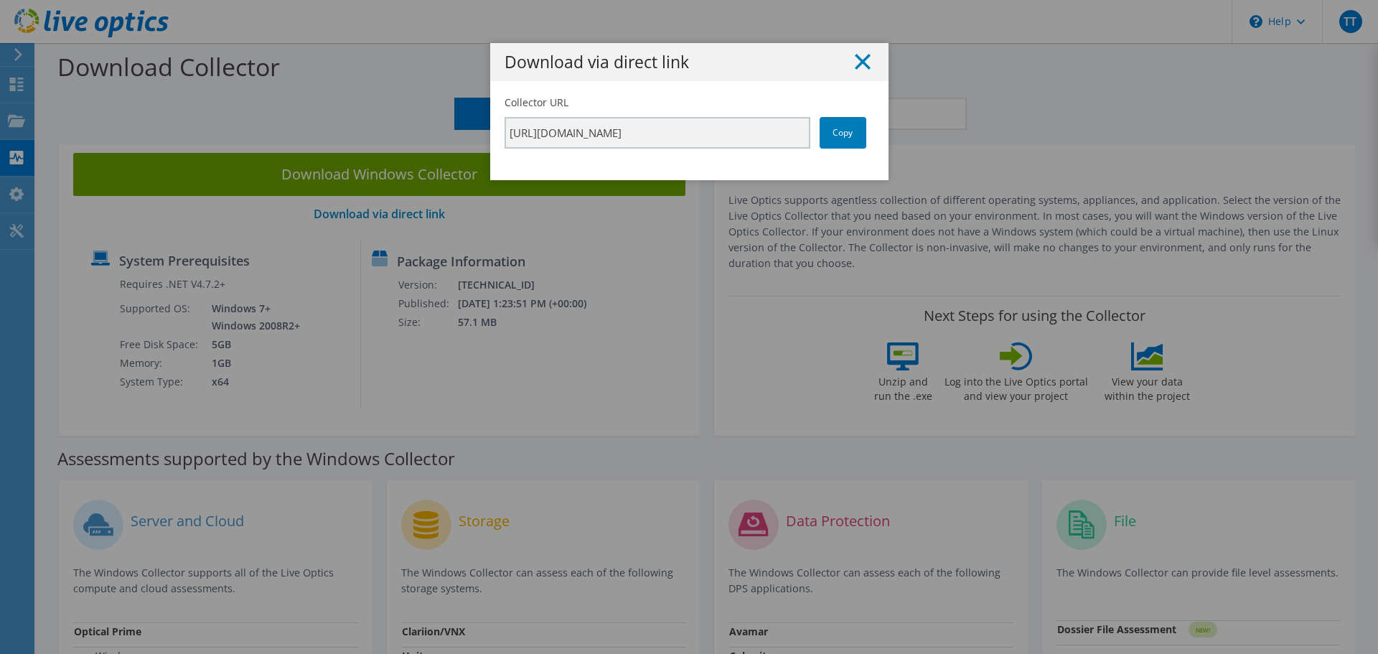
click at [859, 65] on icon at bounding box center [863, 62] width 16 height 16
